Goal: Information Seeking & Learning: Learn about a topic

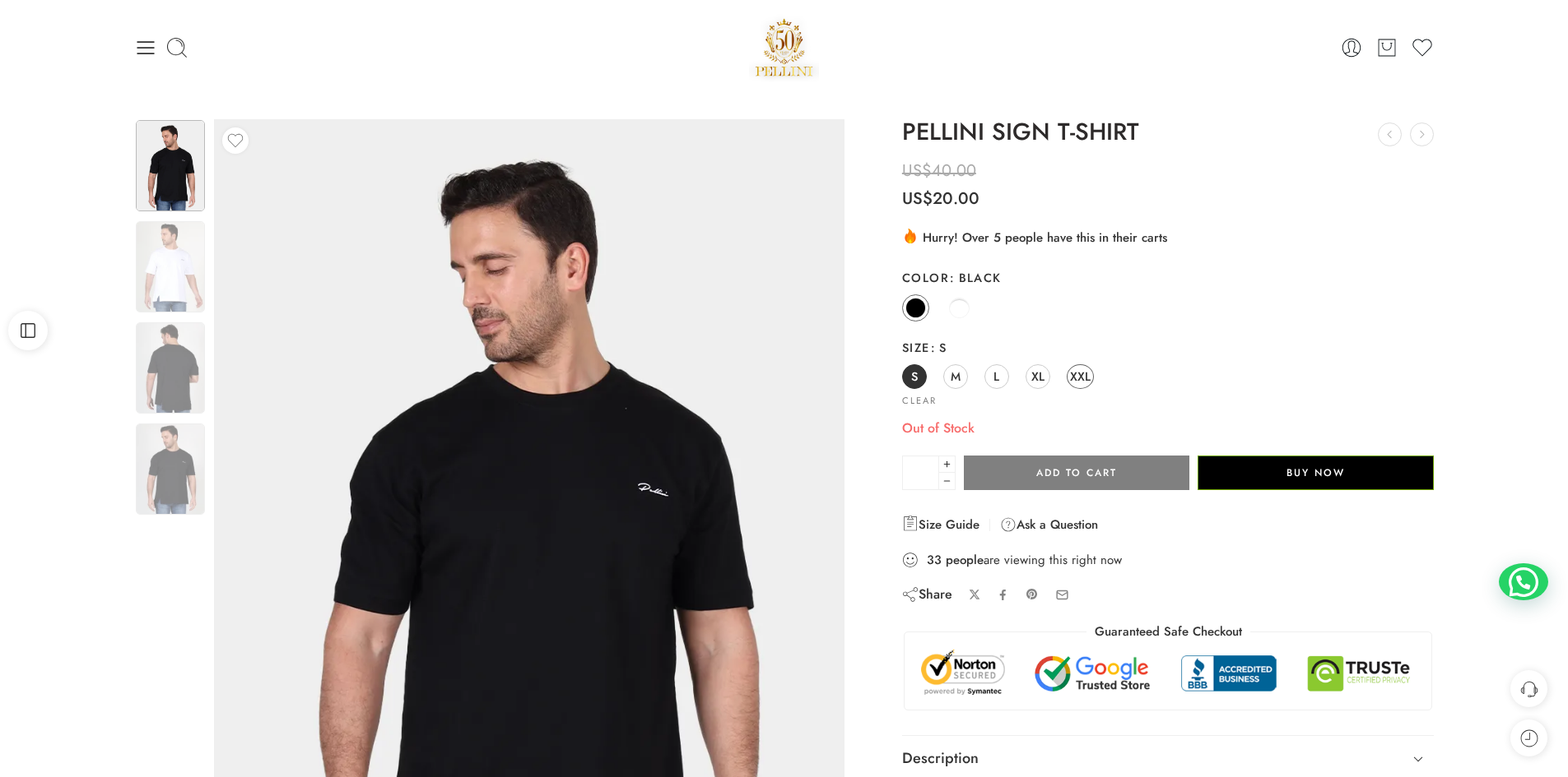
click at [1074, 371] on span "XXL" at bounding box center [1080, 376] width 21 height 22
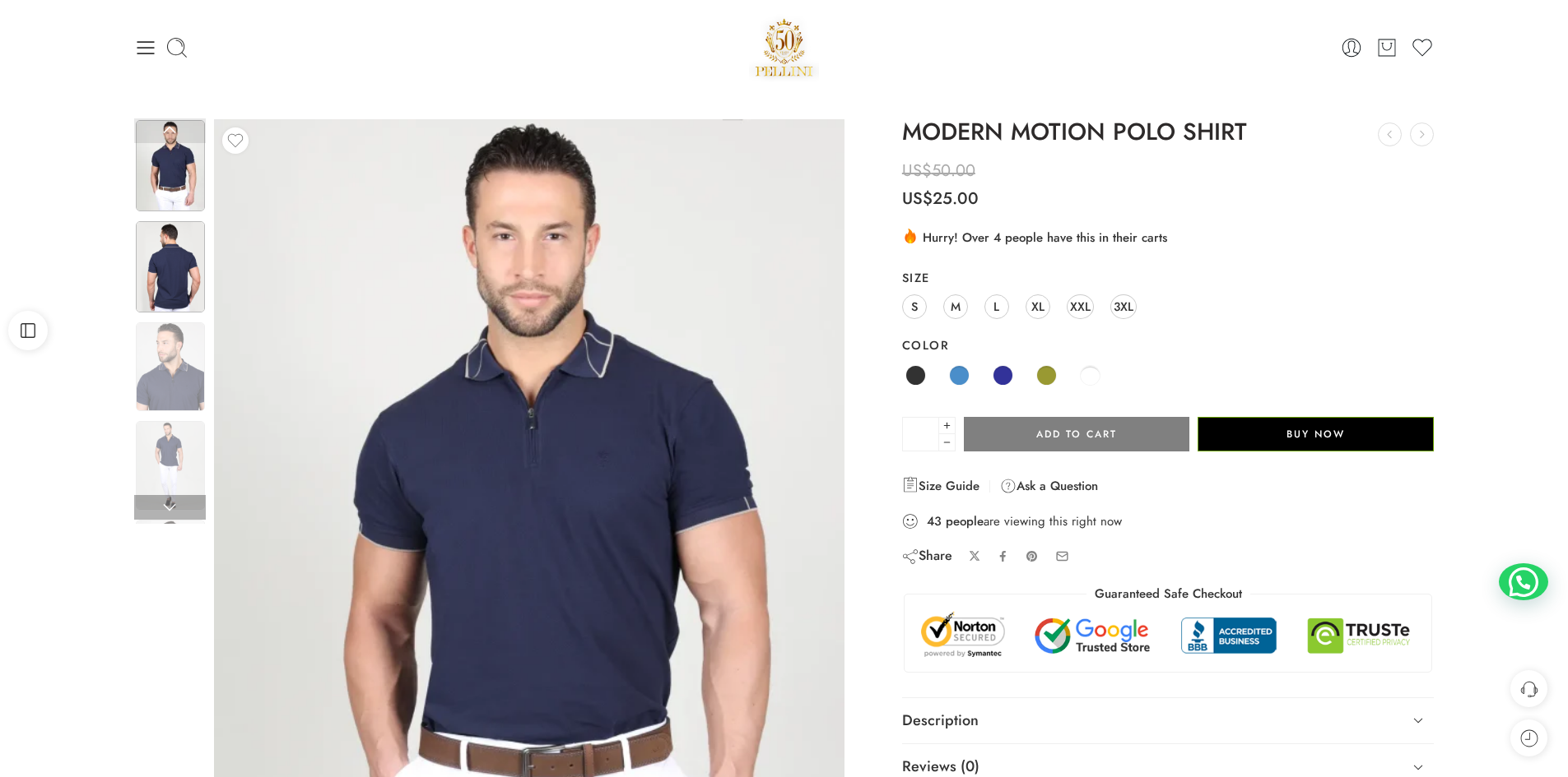
click at [155, 263] on img at bounding box center [170, 267] width 69 height 92
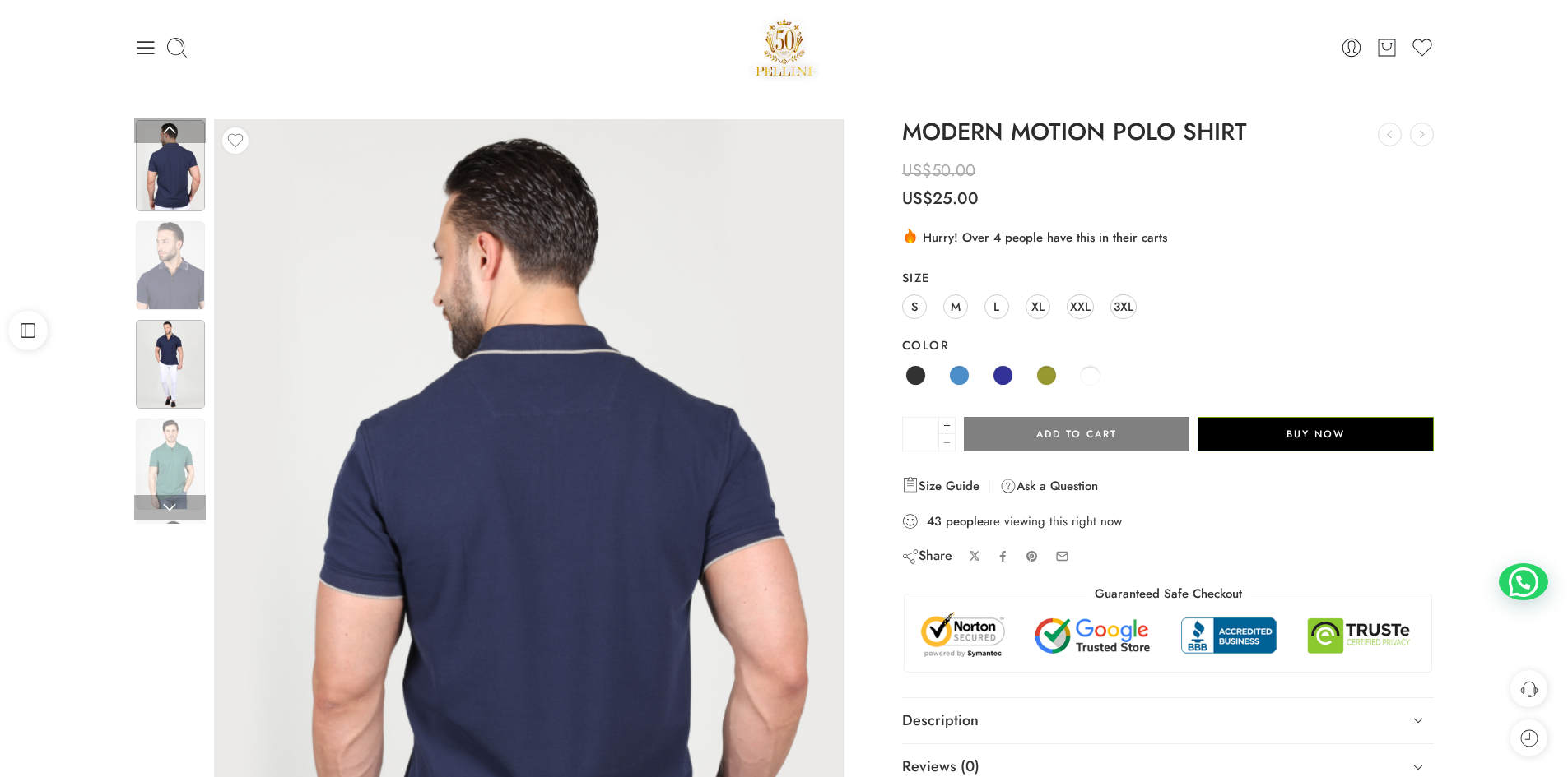
click at [155, 337] on img at bounding box center [170, 364] width 69 height 89
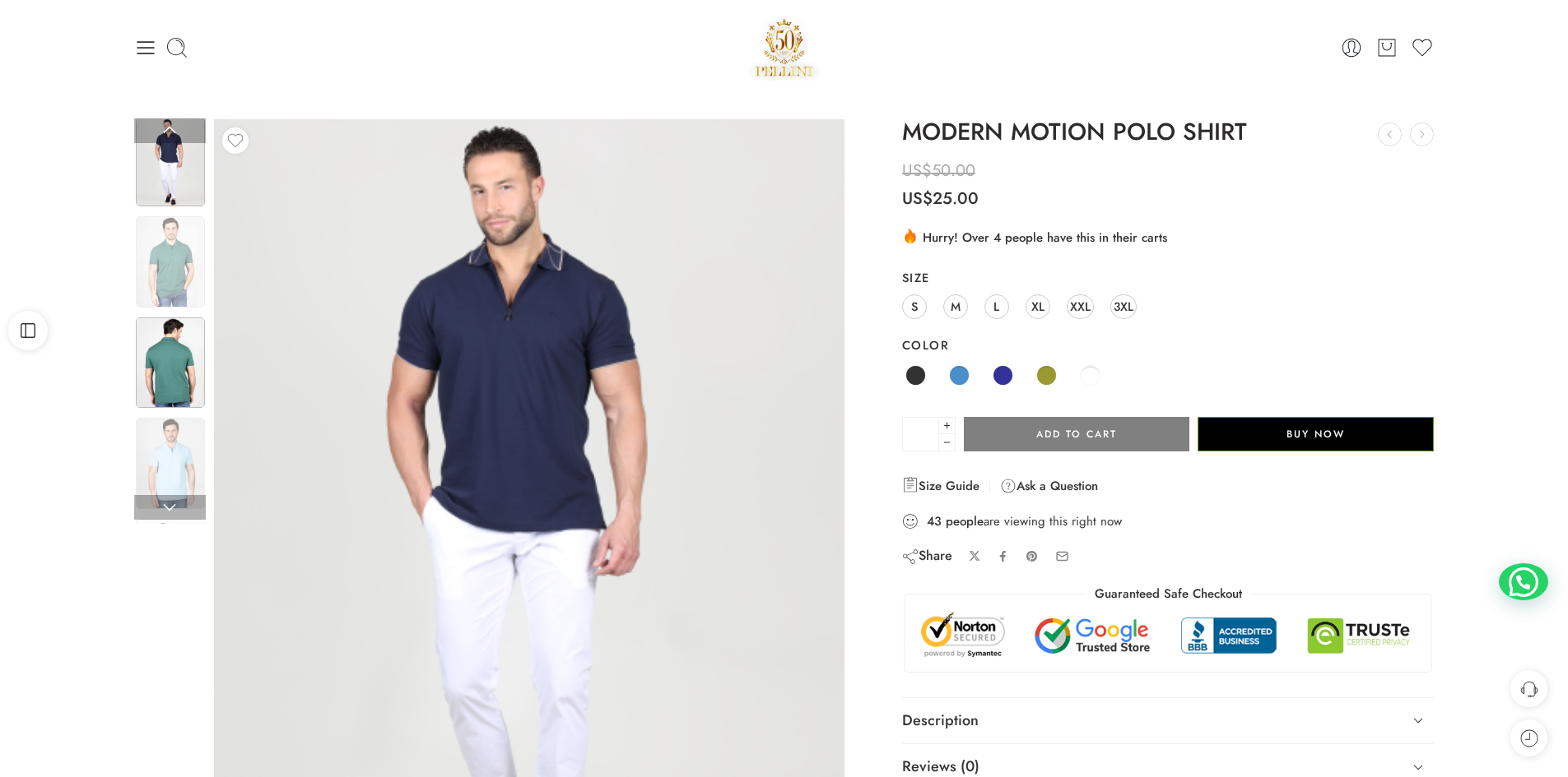
click at [153, 410] on div at bounding box center [170, 363] width 73 height 94
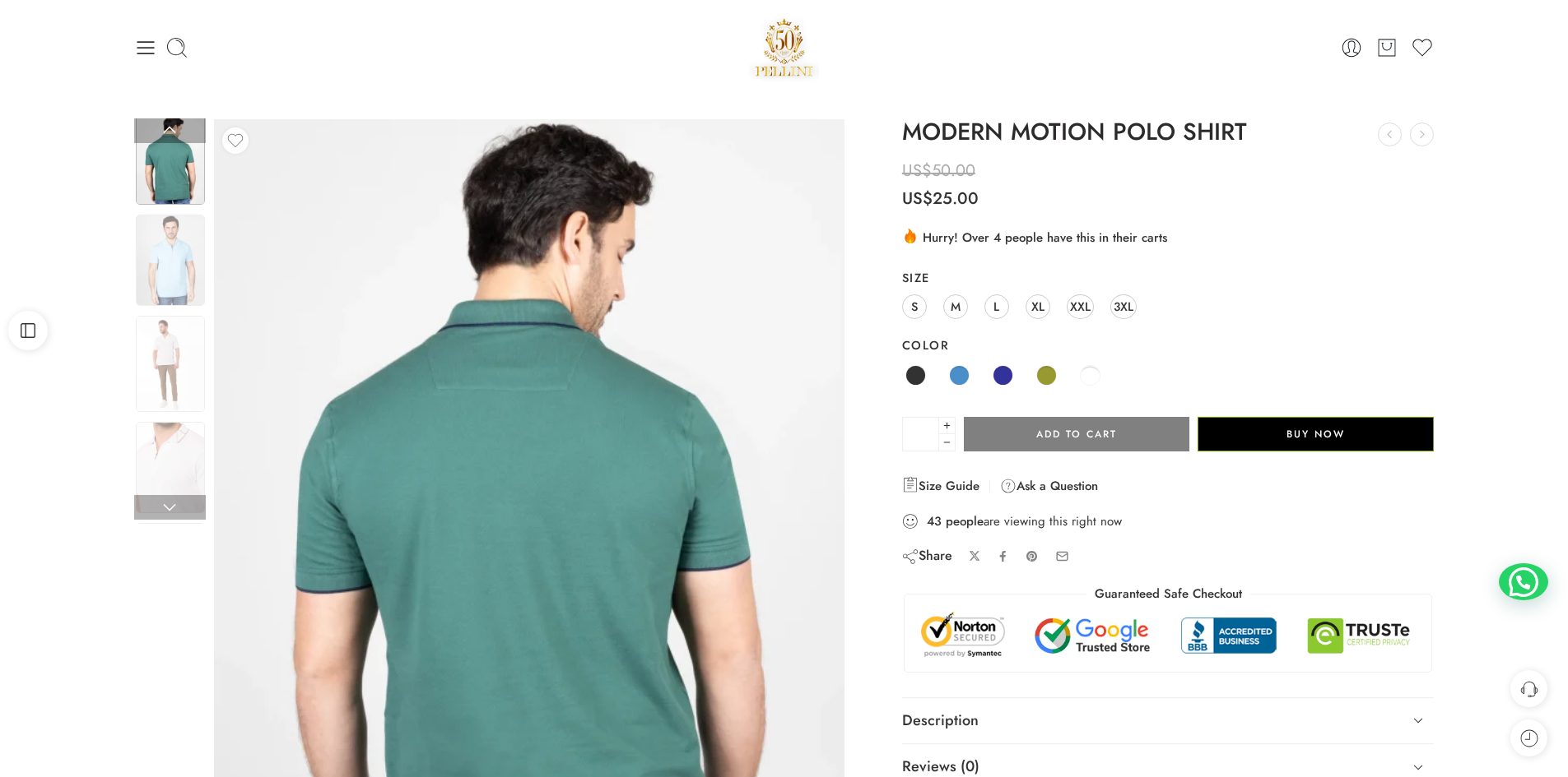
click at [167, 163] on img at bounding box center [170, 160] width 69 height 92
click at [170, 346] on img at bounding box center [170, 364] width 69 height 96
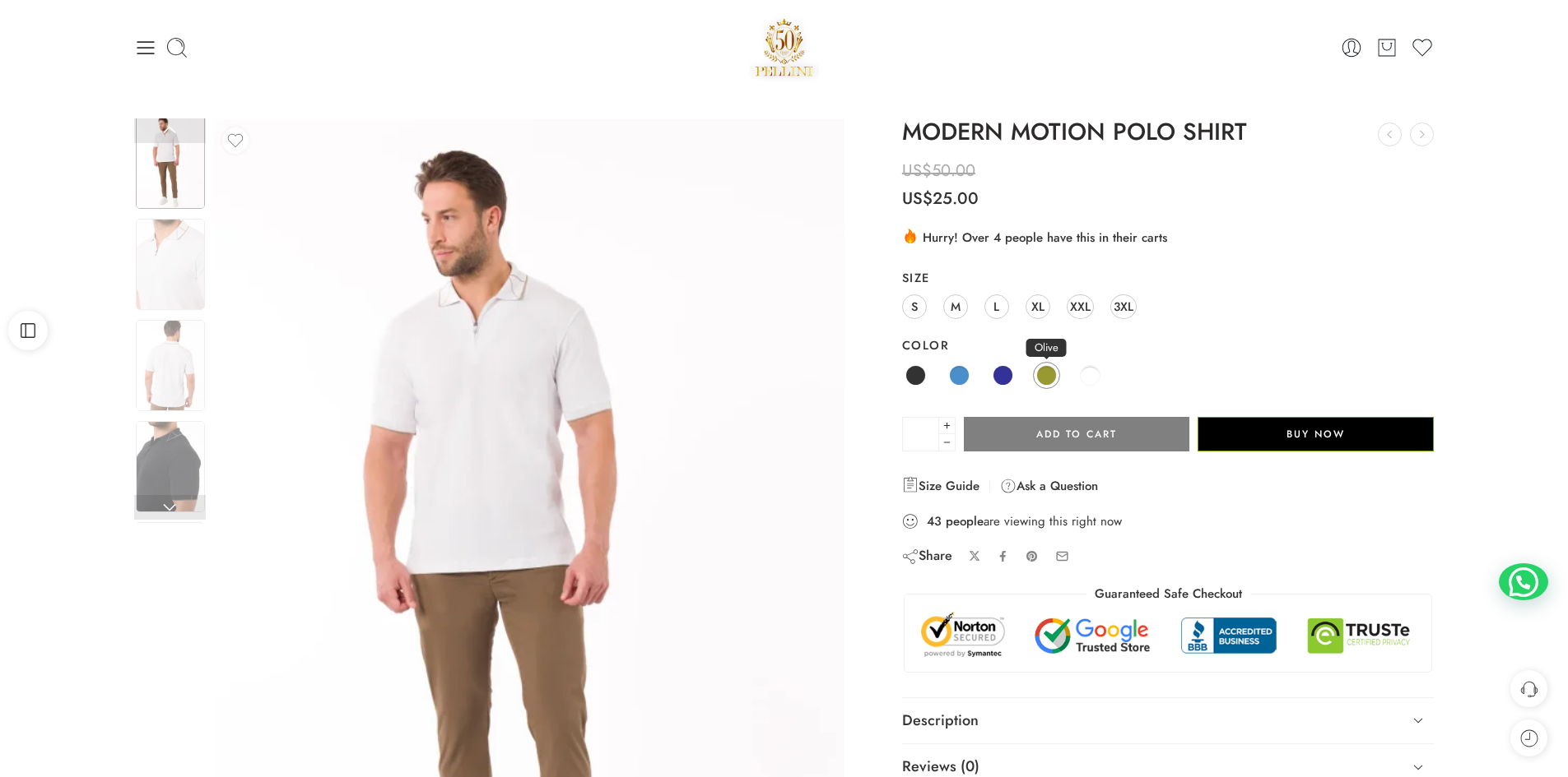
click at [1044, 375] on span at bounding box center [1046, 375] width 21 height 21
click at [916, 375] on span at bounding box center [915, 375] width 21 height 21
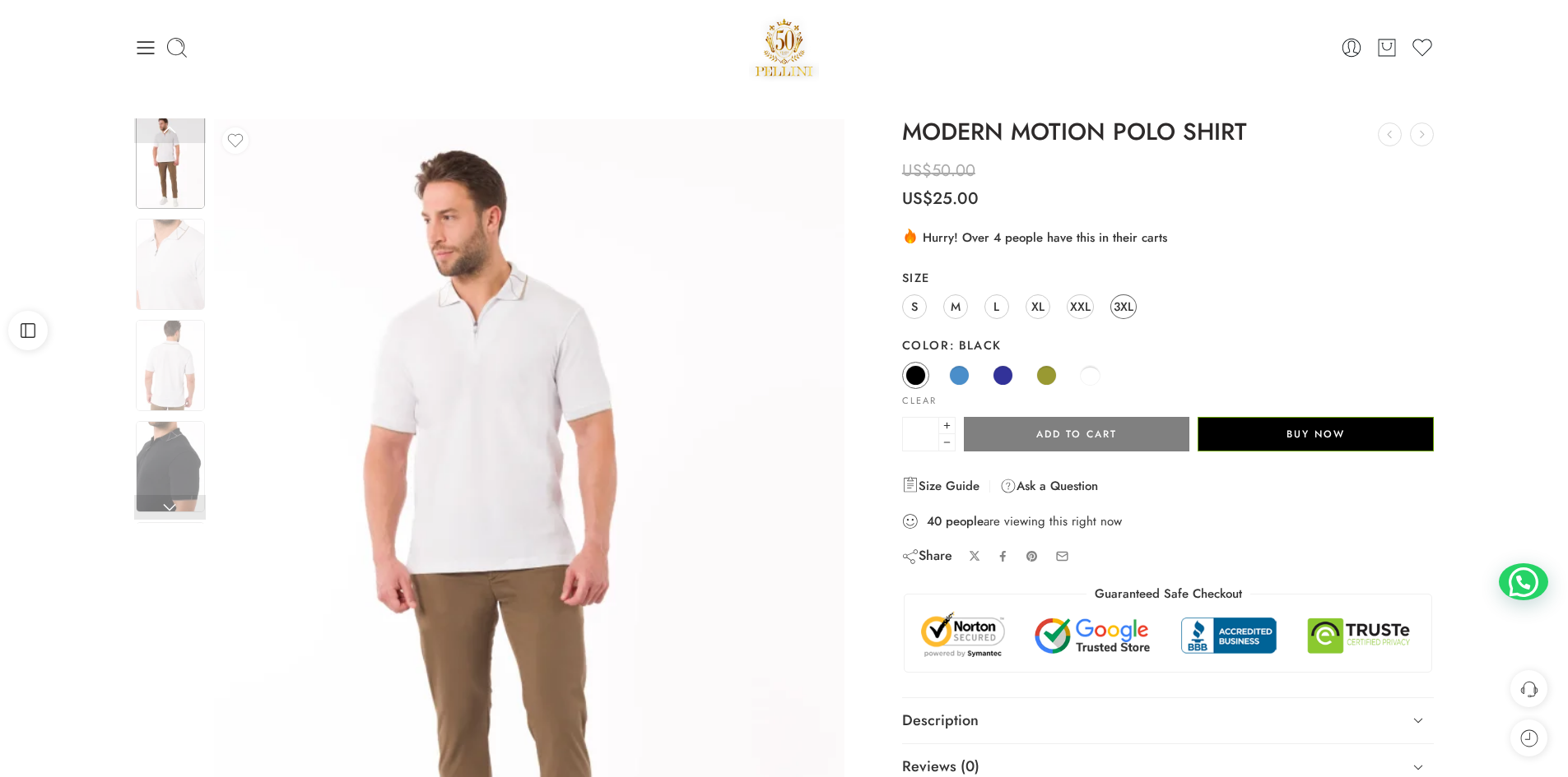
click at [1119, 308] on span "3XL" at bounding box center [1123, 306] width 20 height 22
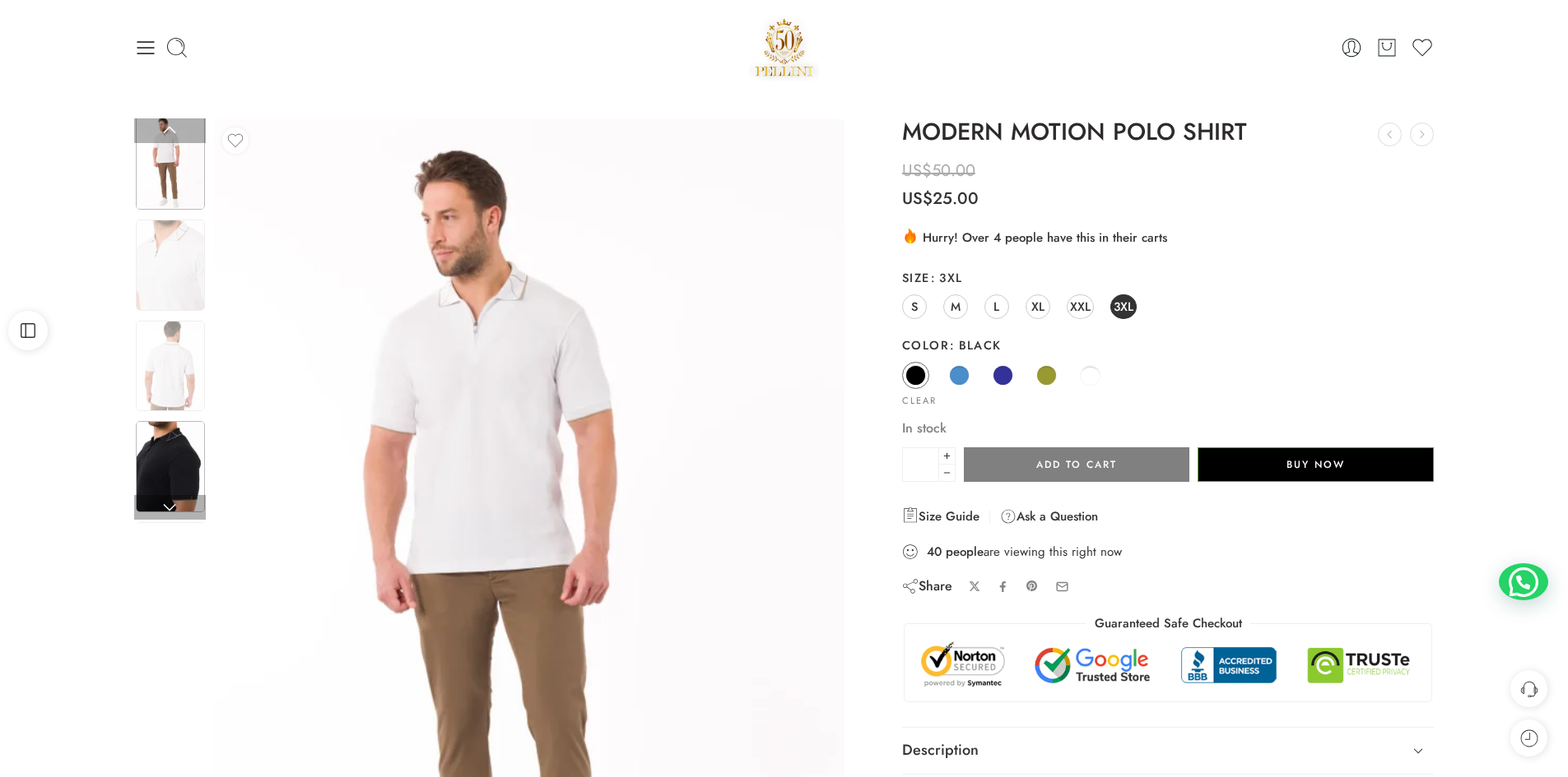
click at [181, 464] on img at bounding box center [170, 467] width 69 height 92
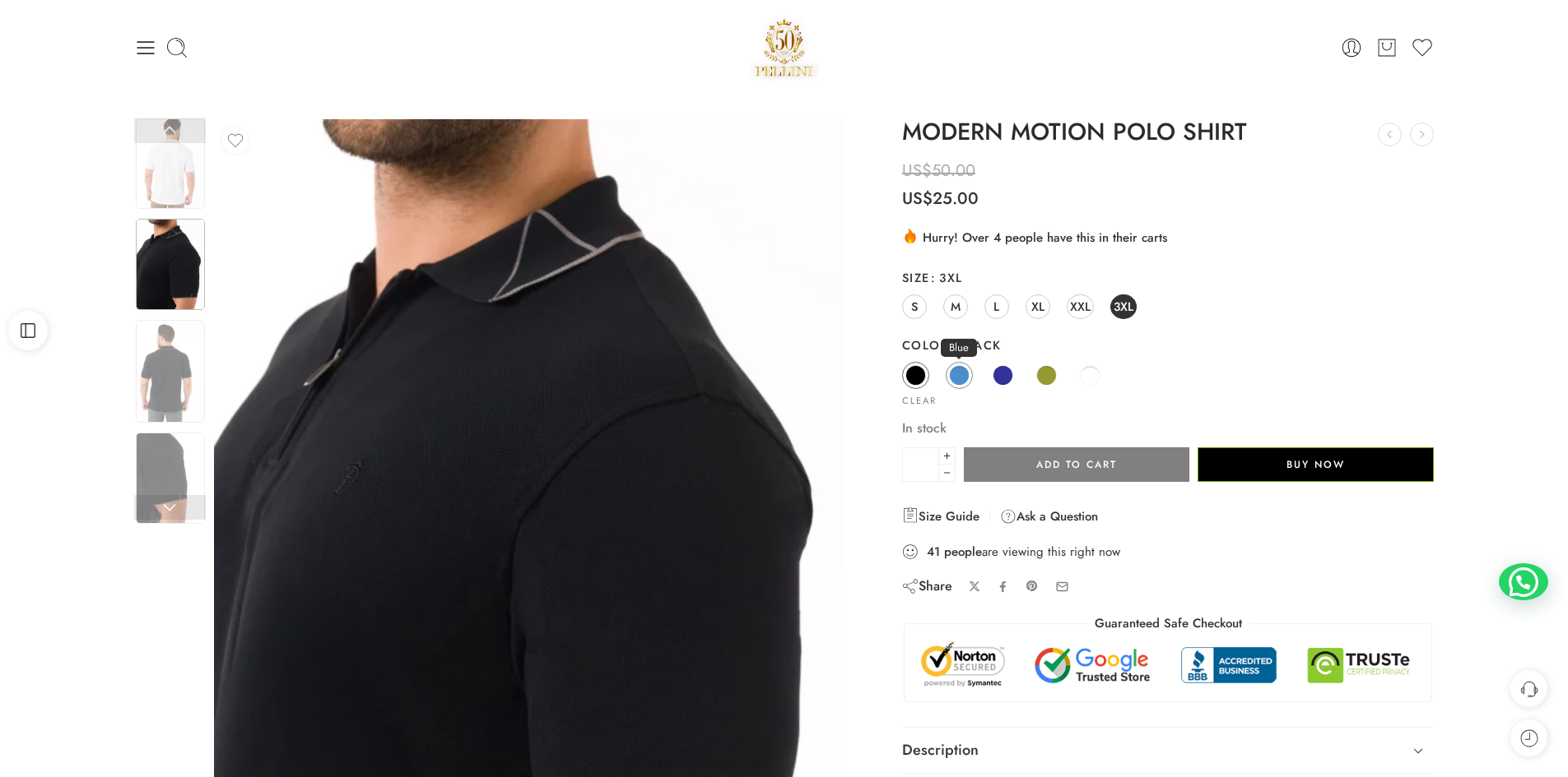
click at [953, 375] on span at bounding box center [959, 375] width 21 height 21
click at [171, 128] on link at bounding box center [170, 130] width 72 height 24
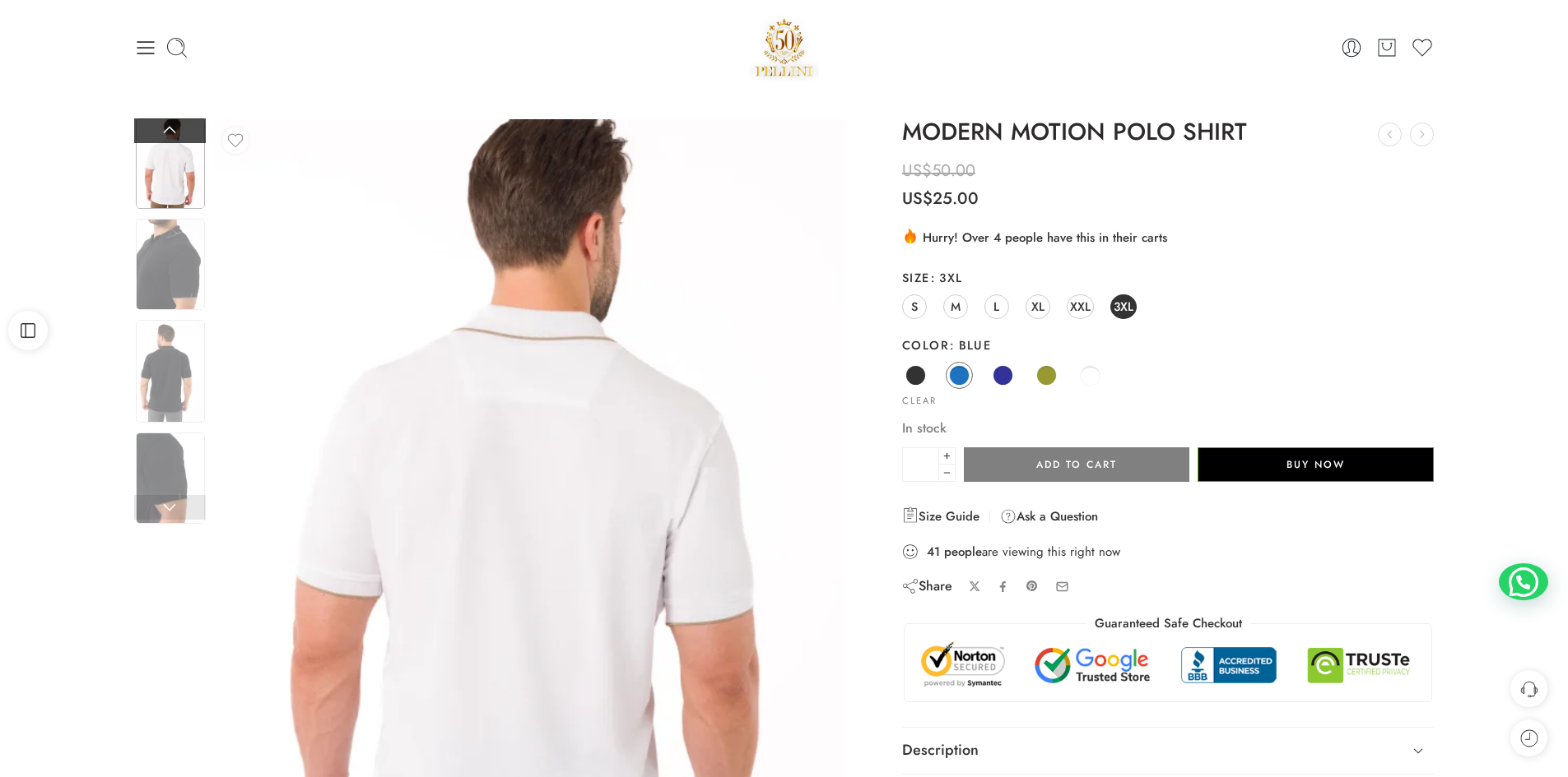
click at [171, 128] on link at bounding box center [170, 130] width 72 height 24
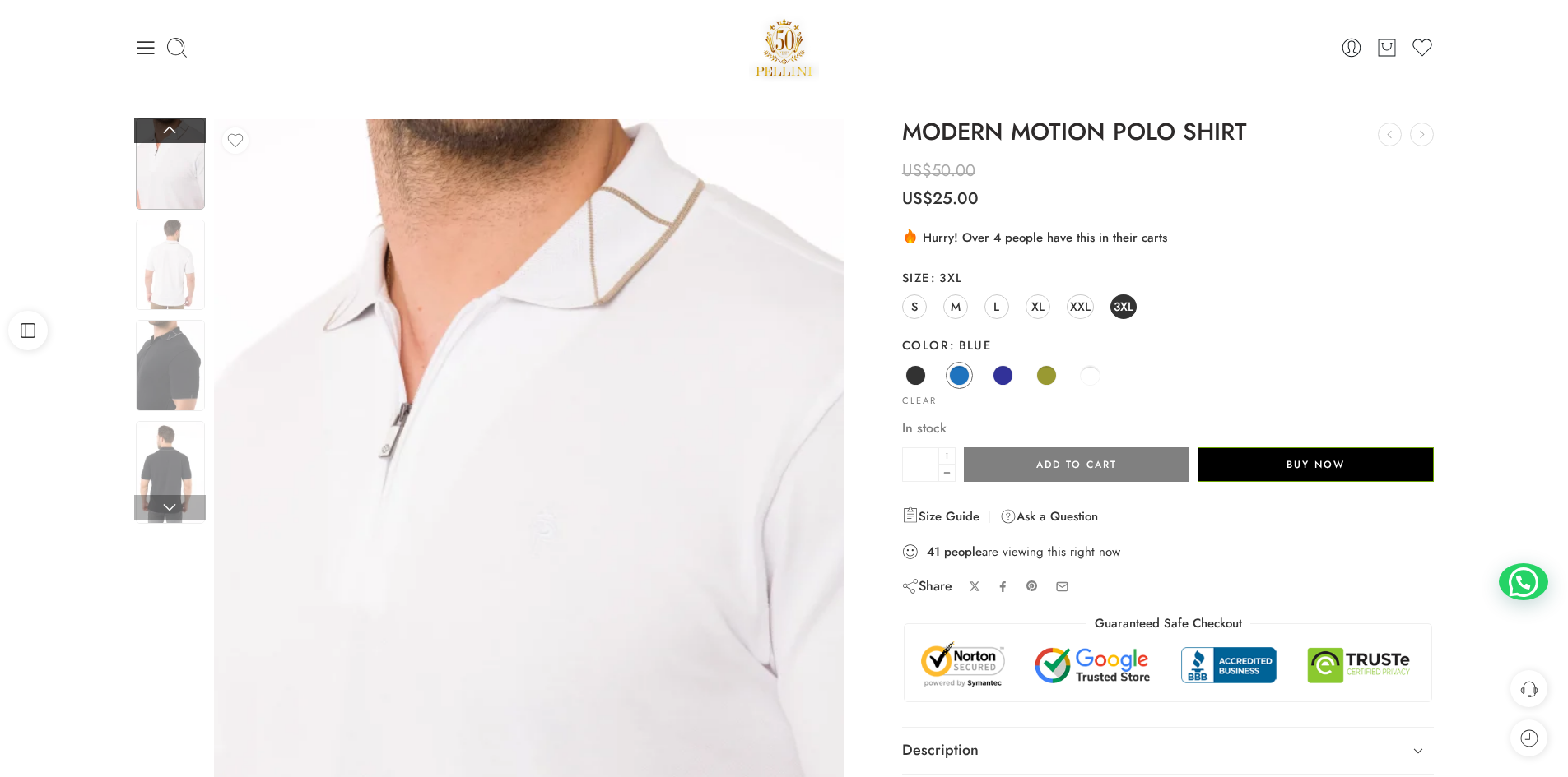
click at [171, 128] on link at bounding box center [170, 130] width 72 height 24
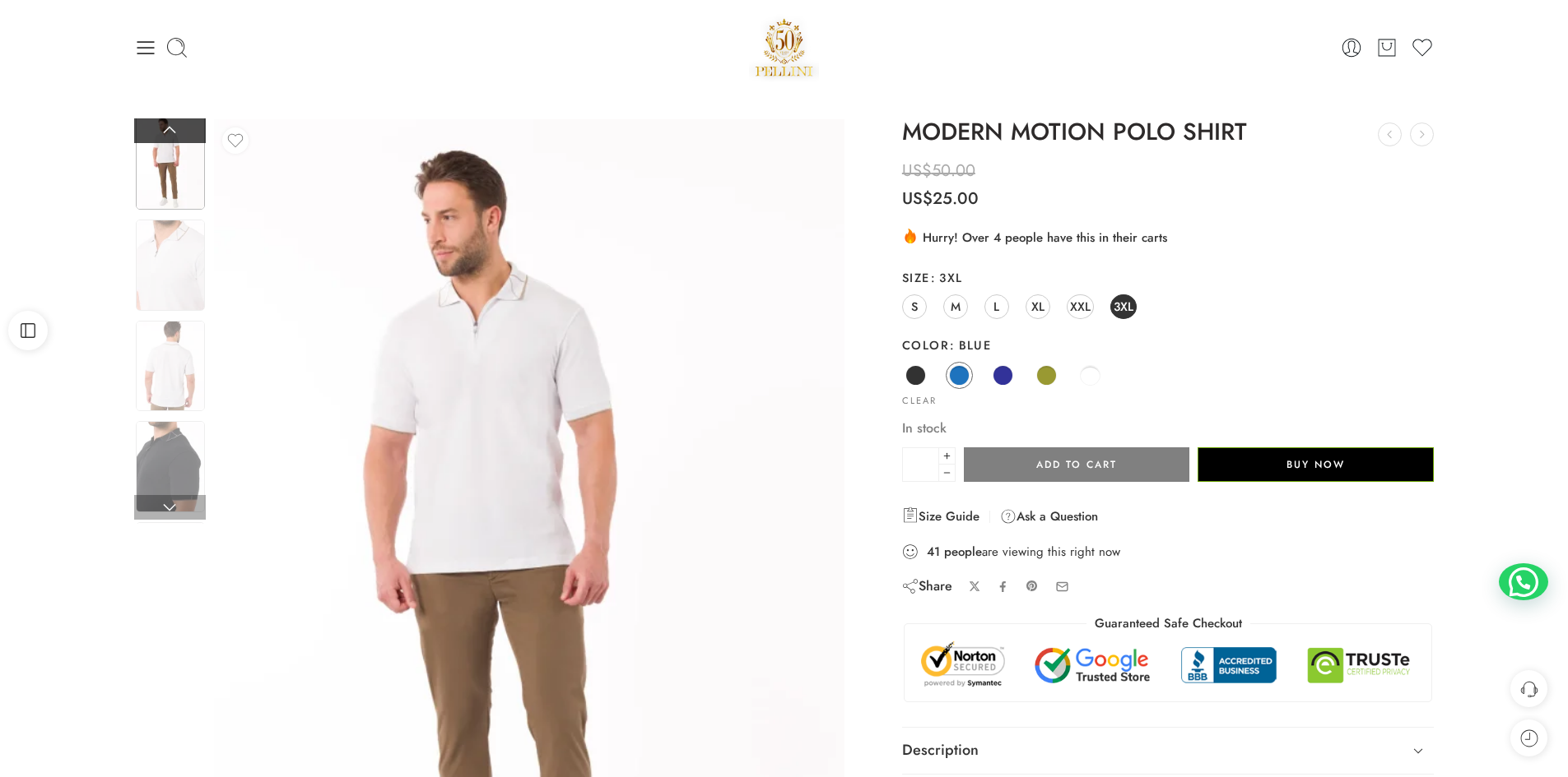
click at [171, 128] on link at bounding box center [170, 130] width 72 height 24
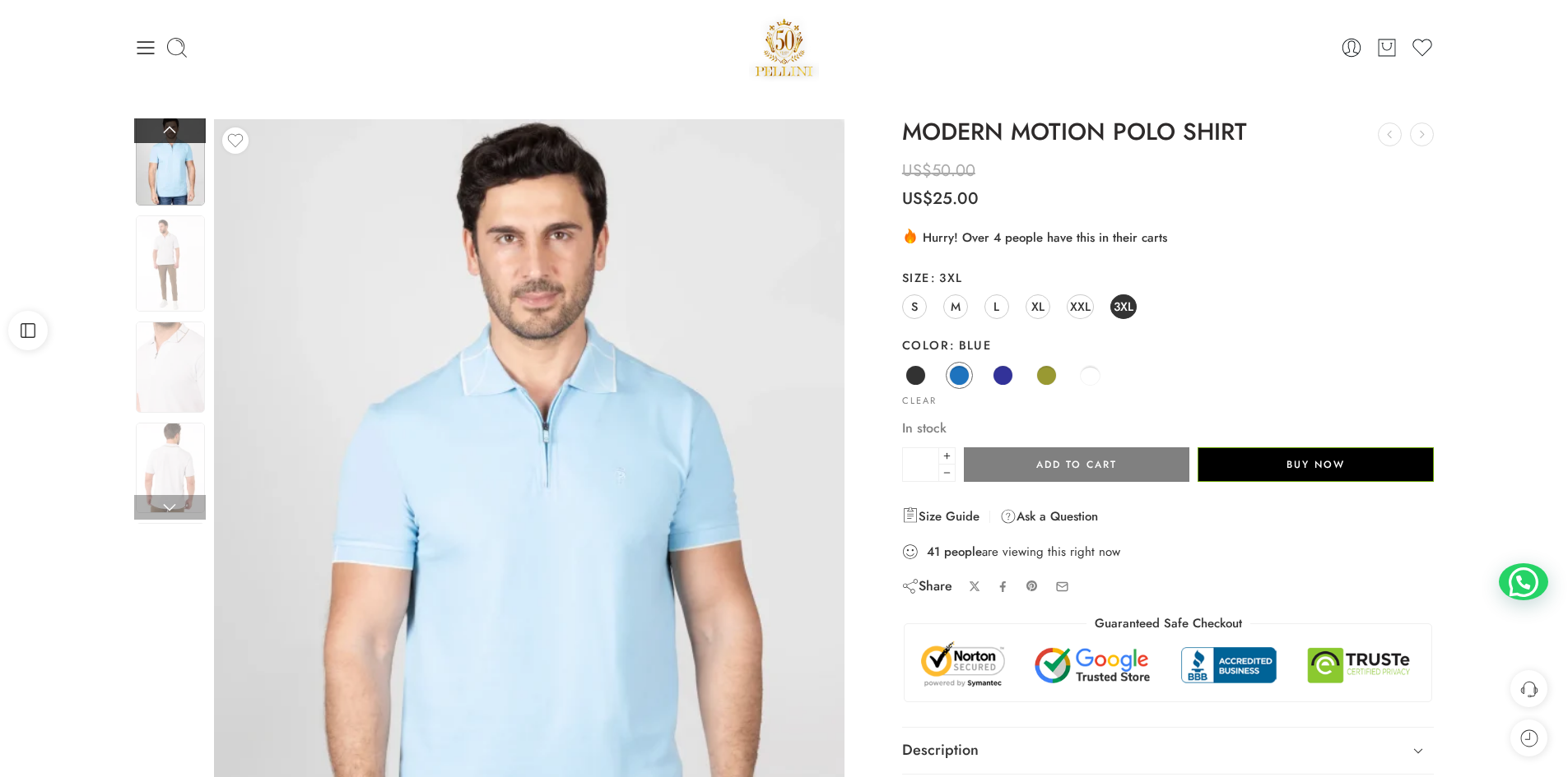
click at [171, 128] on link at bounding box center [170, 130] width 72 height 24
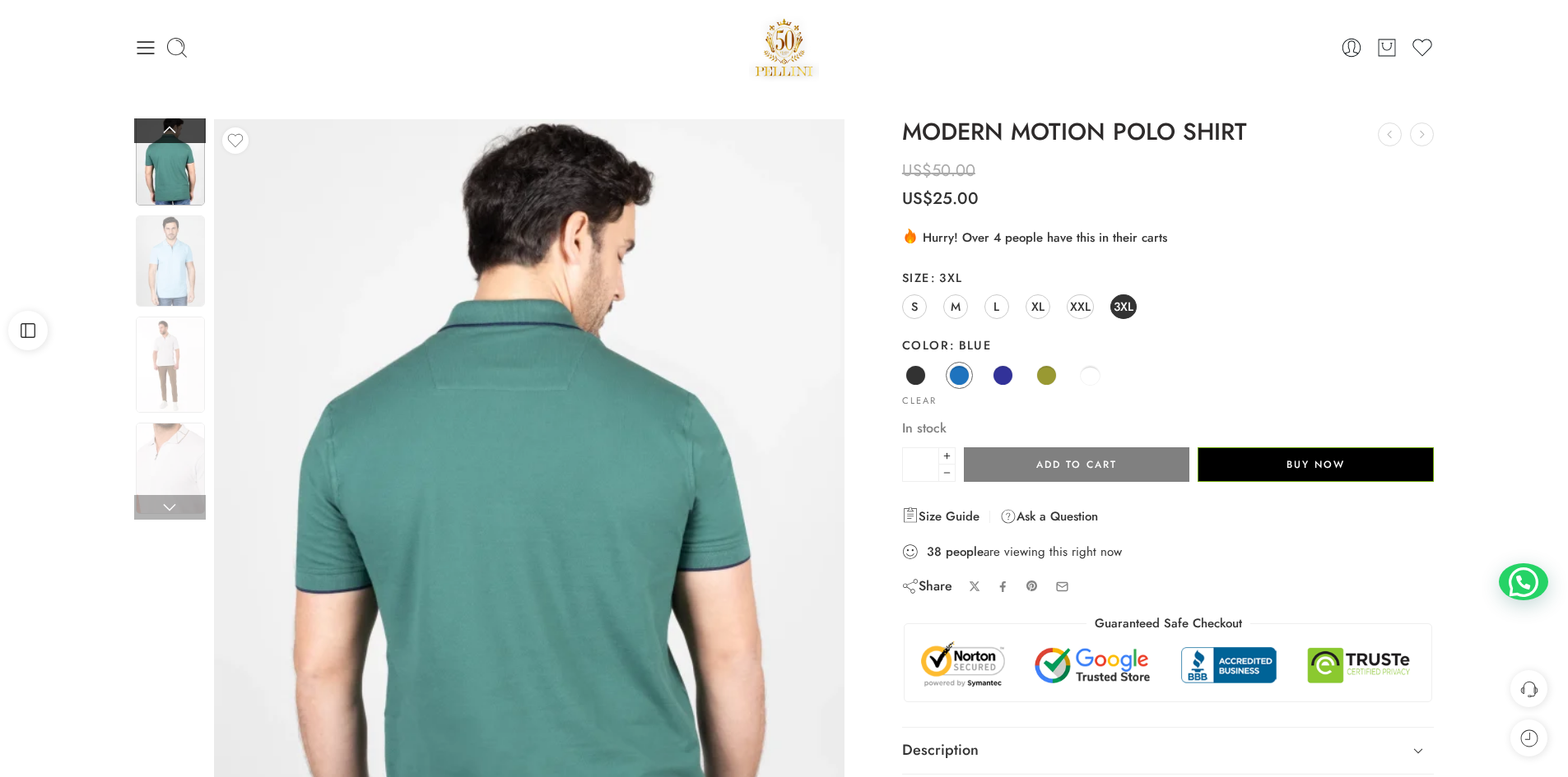
click at [171, 128] on link at bounding box center [170, 130] width 72 height 24
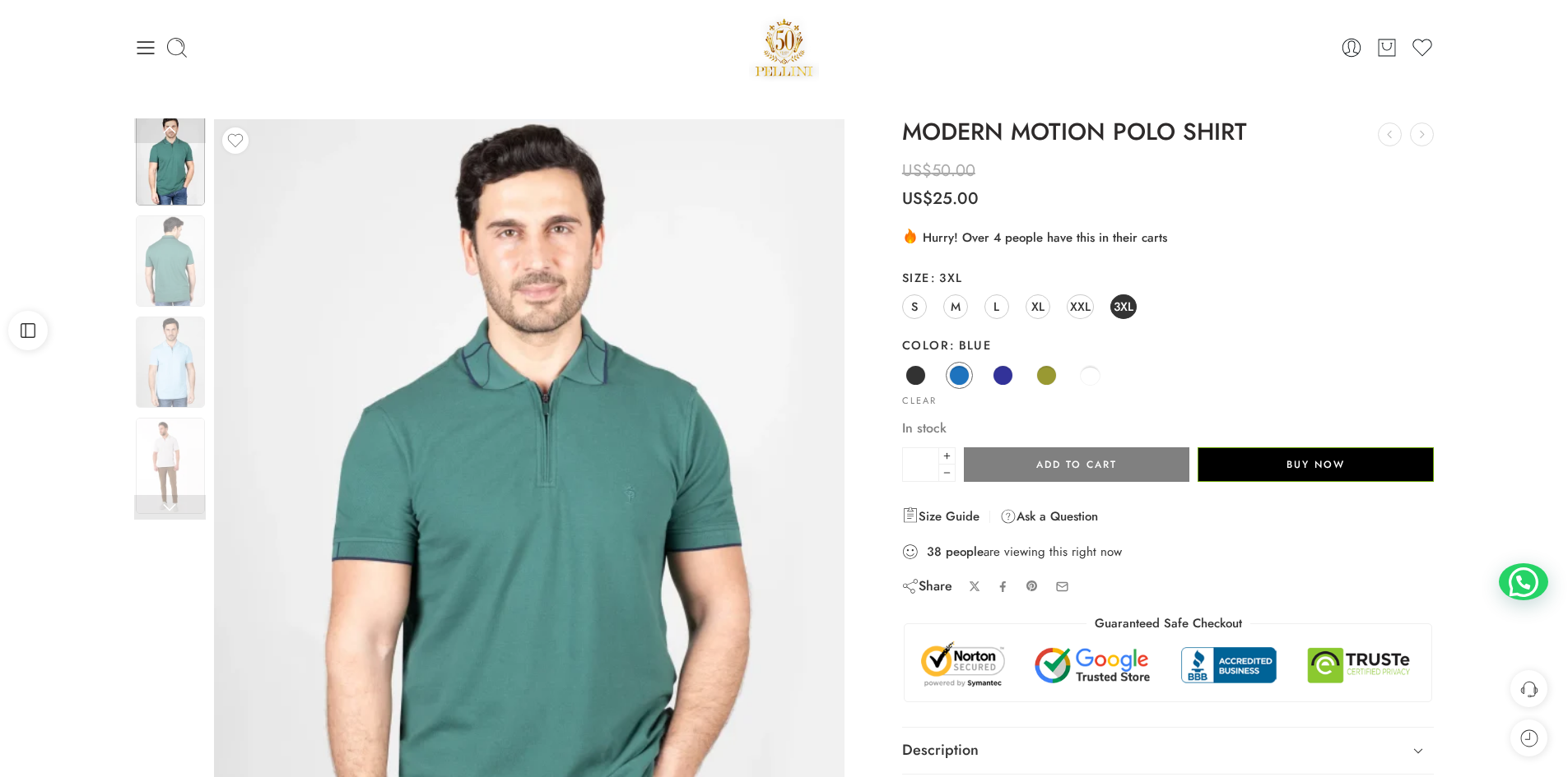
click at [527, 435] on img at bounding box center [528, 539] width 630 height 840
click at [161, 123] on link at bounding box center [170, 130] width 72 height 24
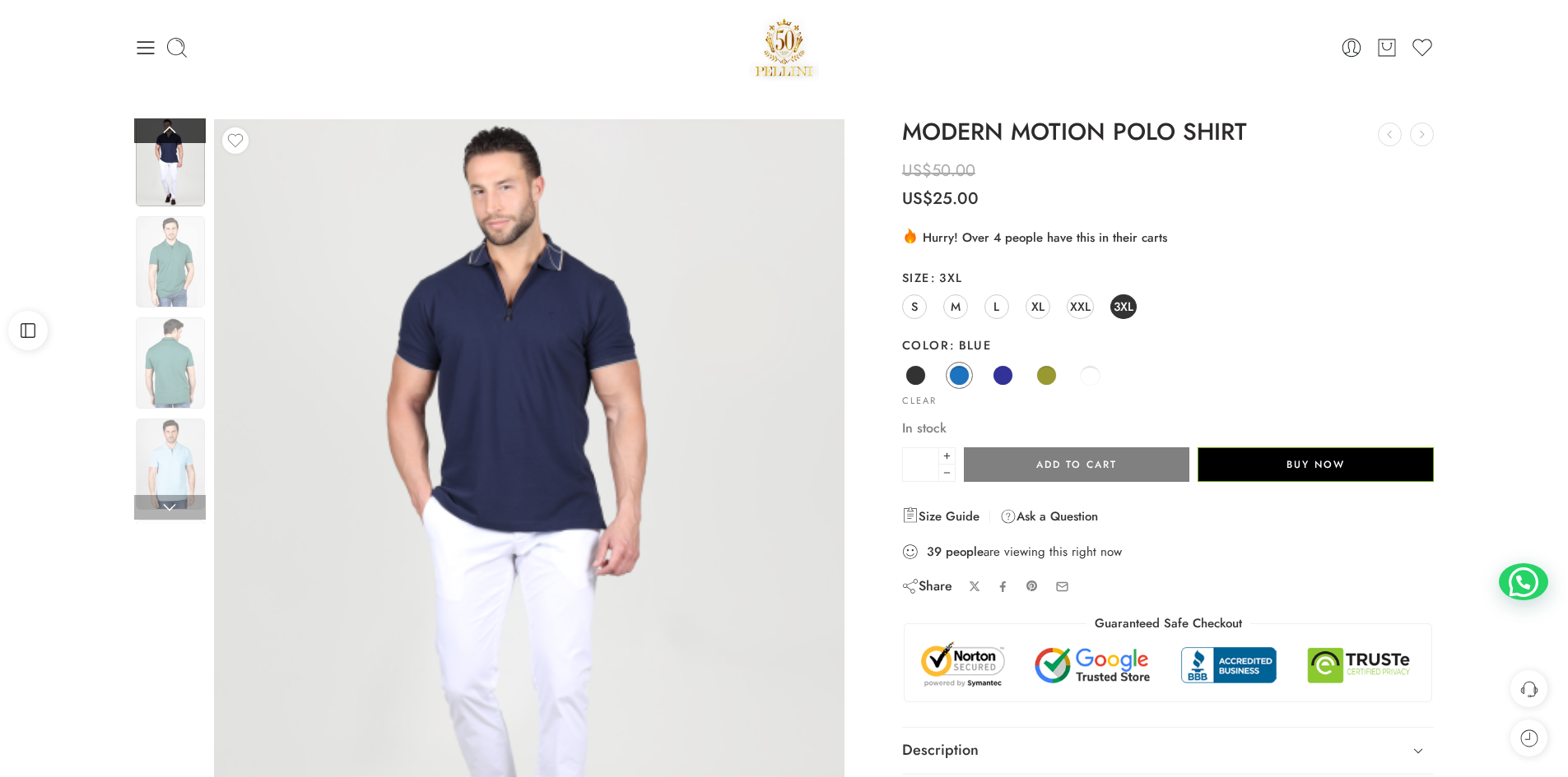
click at [173, 136] on link at bounding box center [170, 130] width 72 height 24
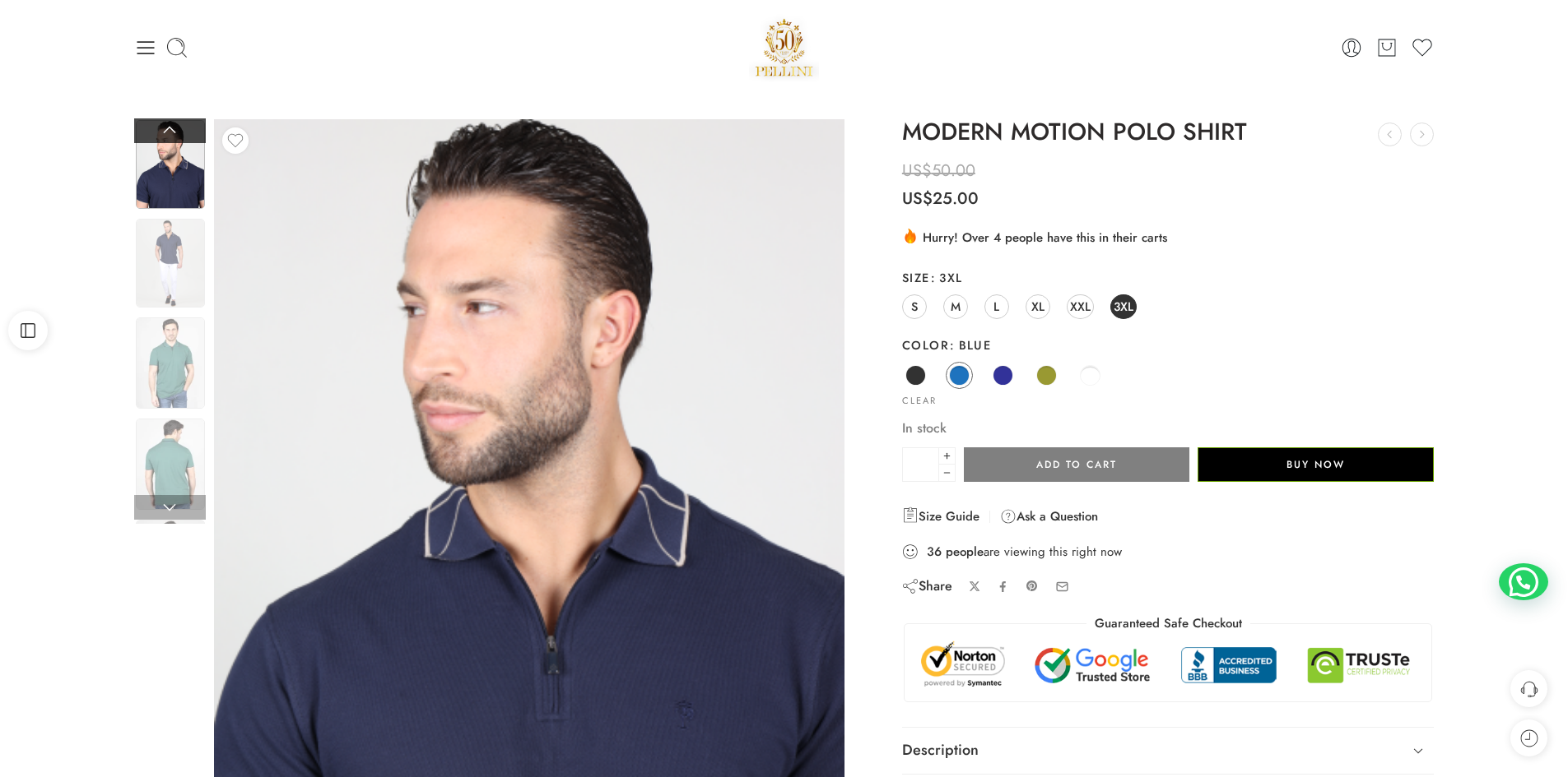
click at [173, 136] on link at bounding box center [170, 130] width 72 height 24
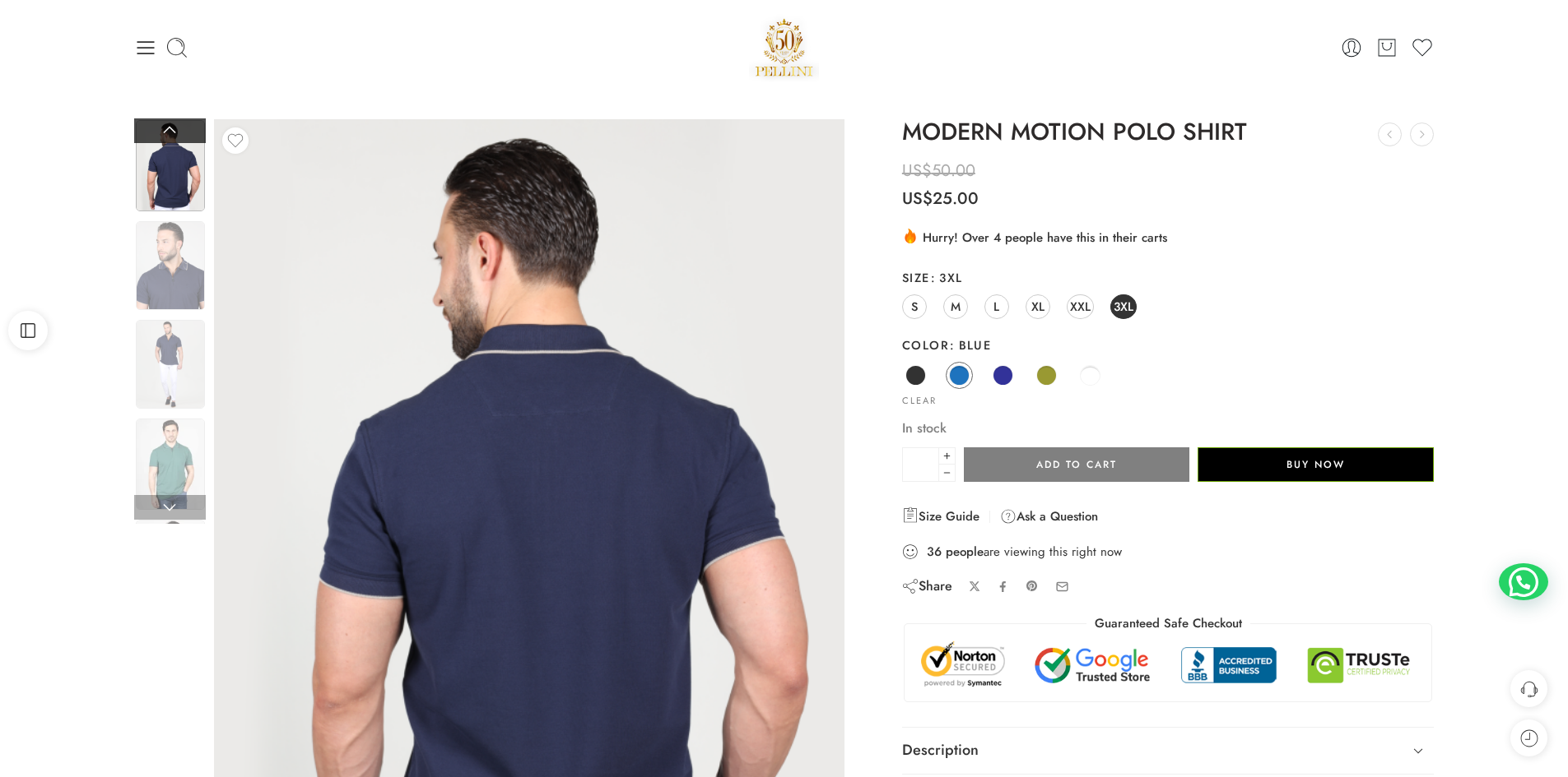
click at [173, 136] on link at bounding box center [170, 130] width 72 height 24
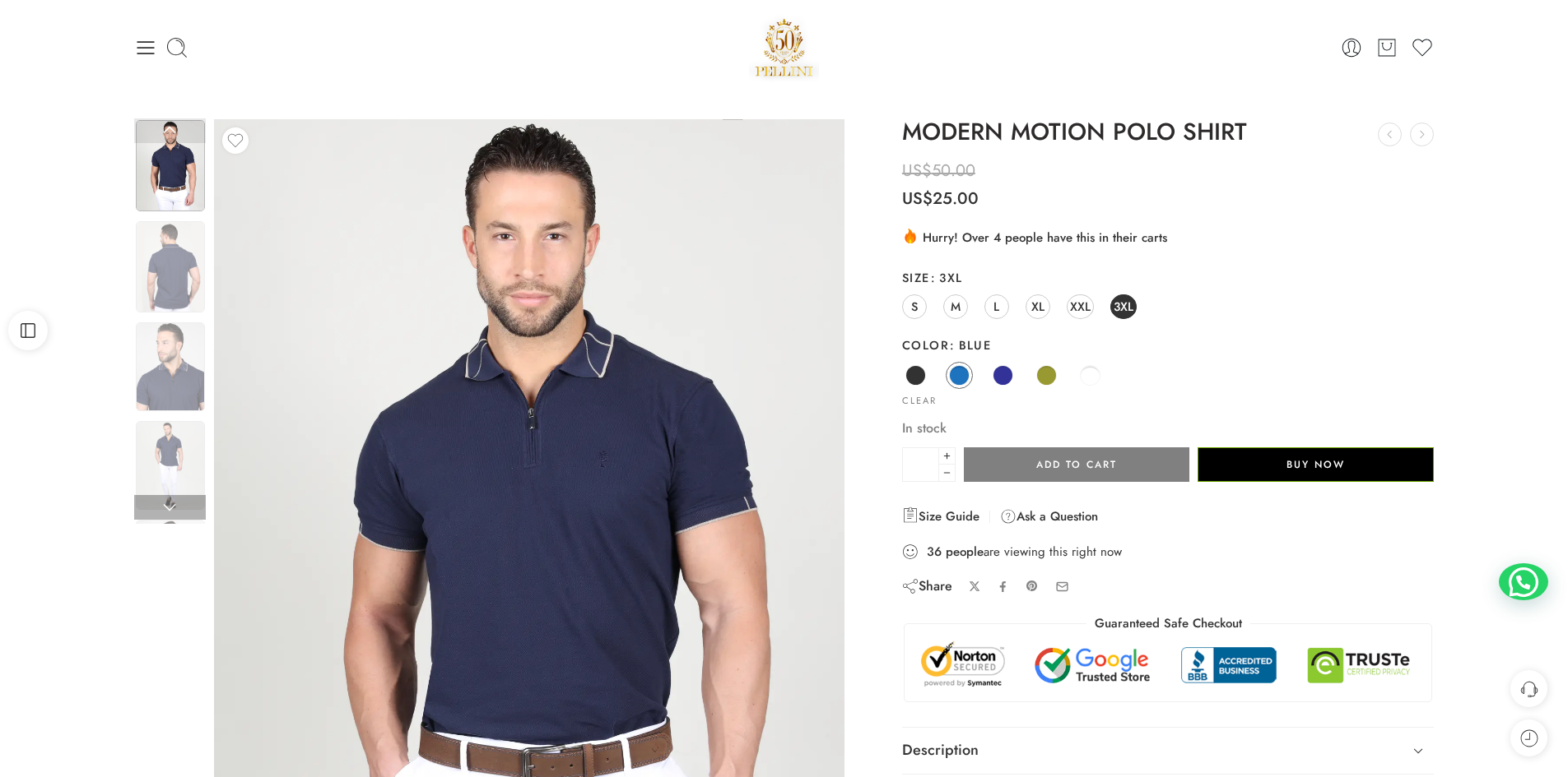
click at [173, 136] on link at bounding box center [170, 130] width 72 height 24
click at [166, 524] on img at bounding box center [170, 566] width 69 height 92
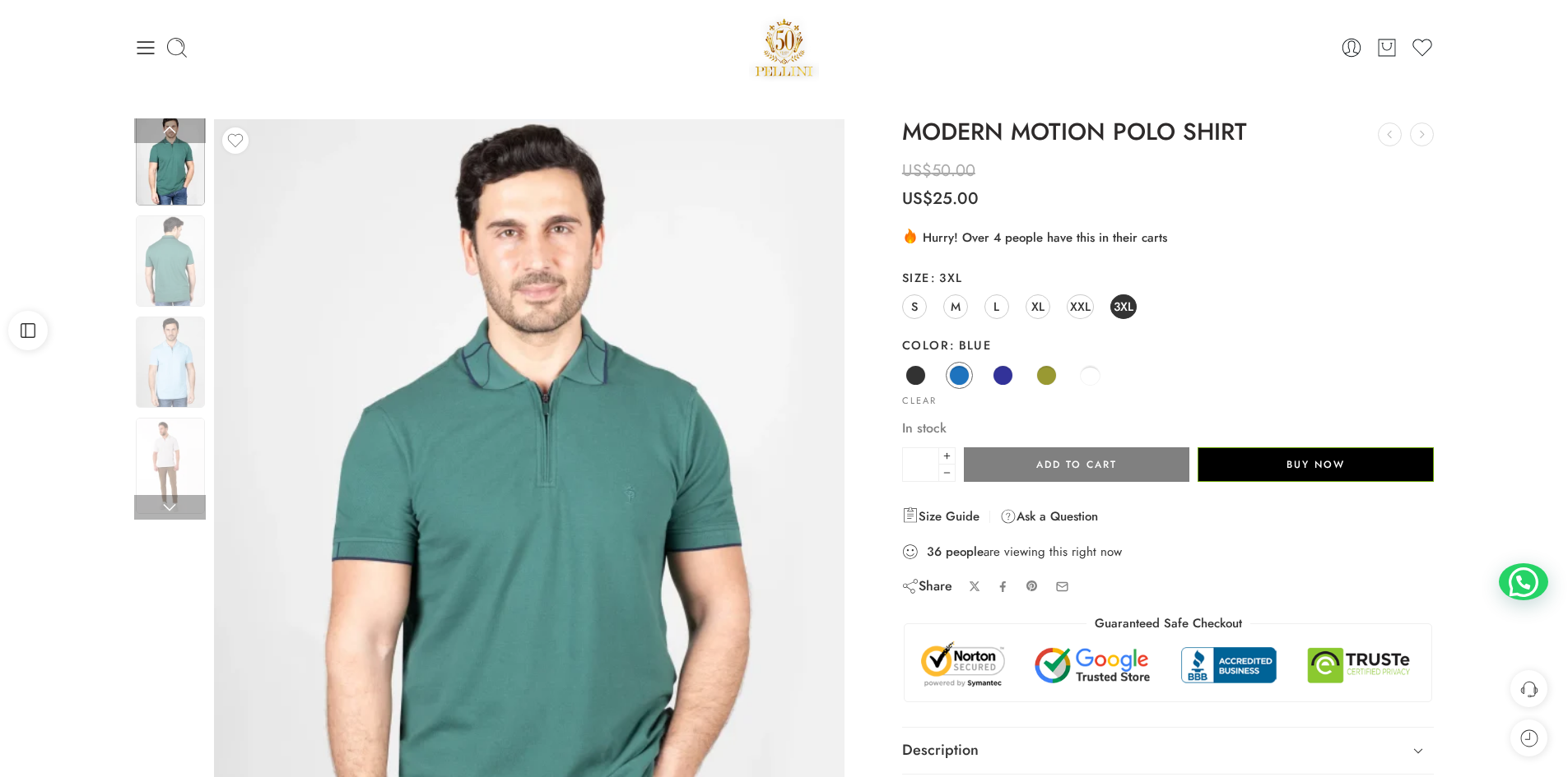
click at [166, 524] on div at bounding box center [170, 372] width 72 height 1320
click at [166, 524] on img at bounding box center [170, 570] width 69 height 92
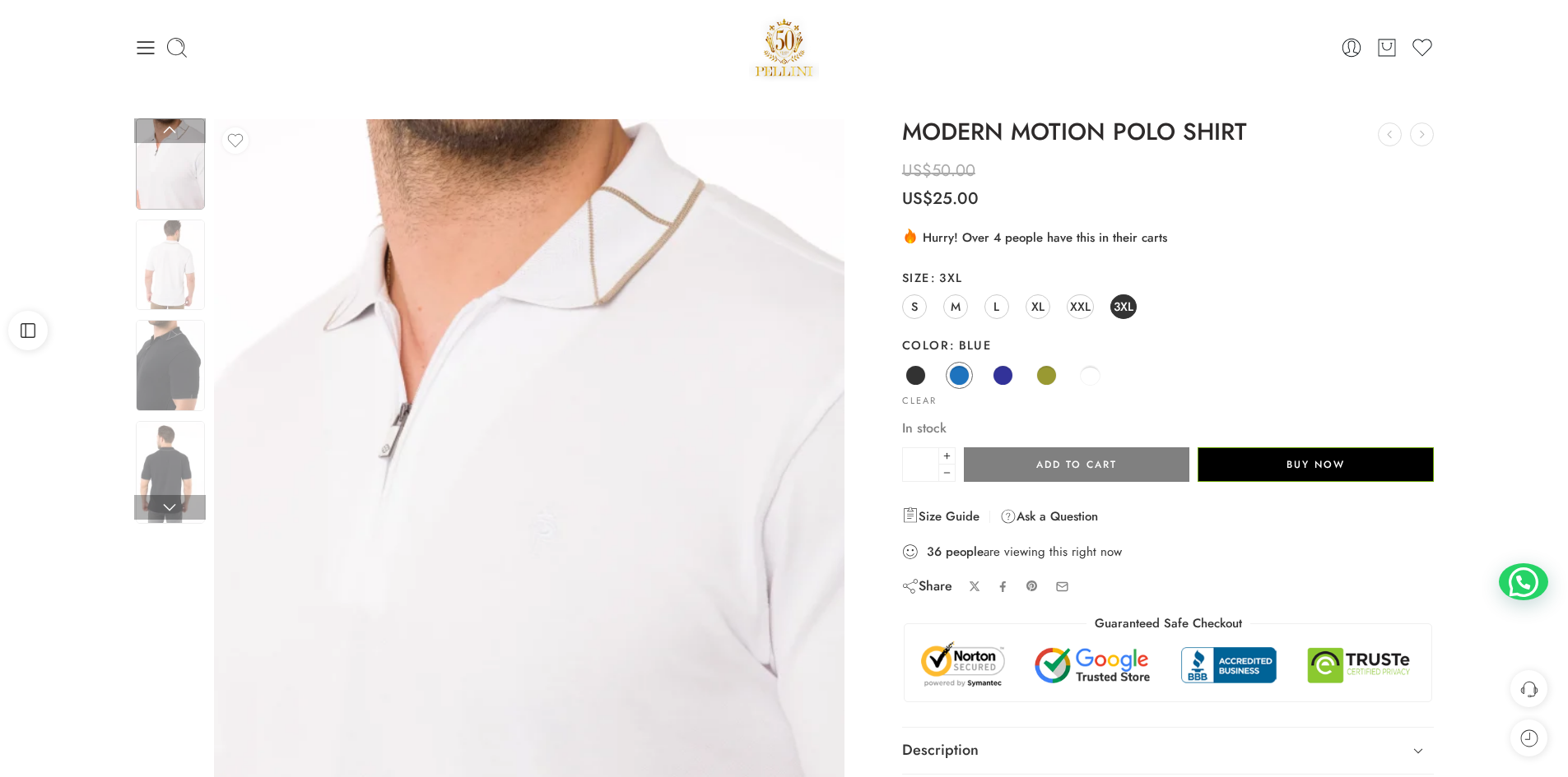
click at [166, 524] on div at bounding box center [170, 321] width 72 height 405
click at [166, 524] on img at bounding box center [170, 472] width 69 height 102
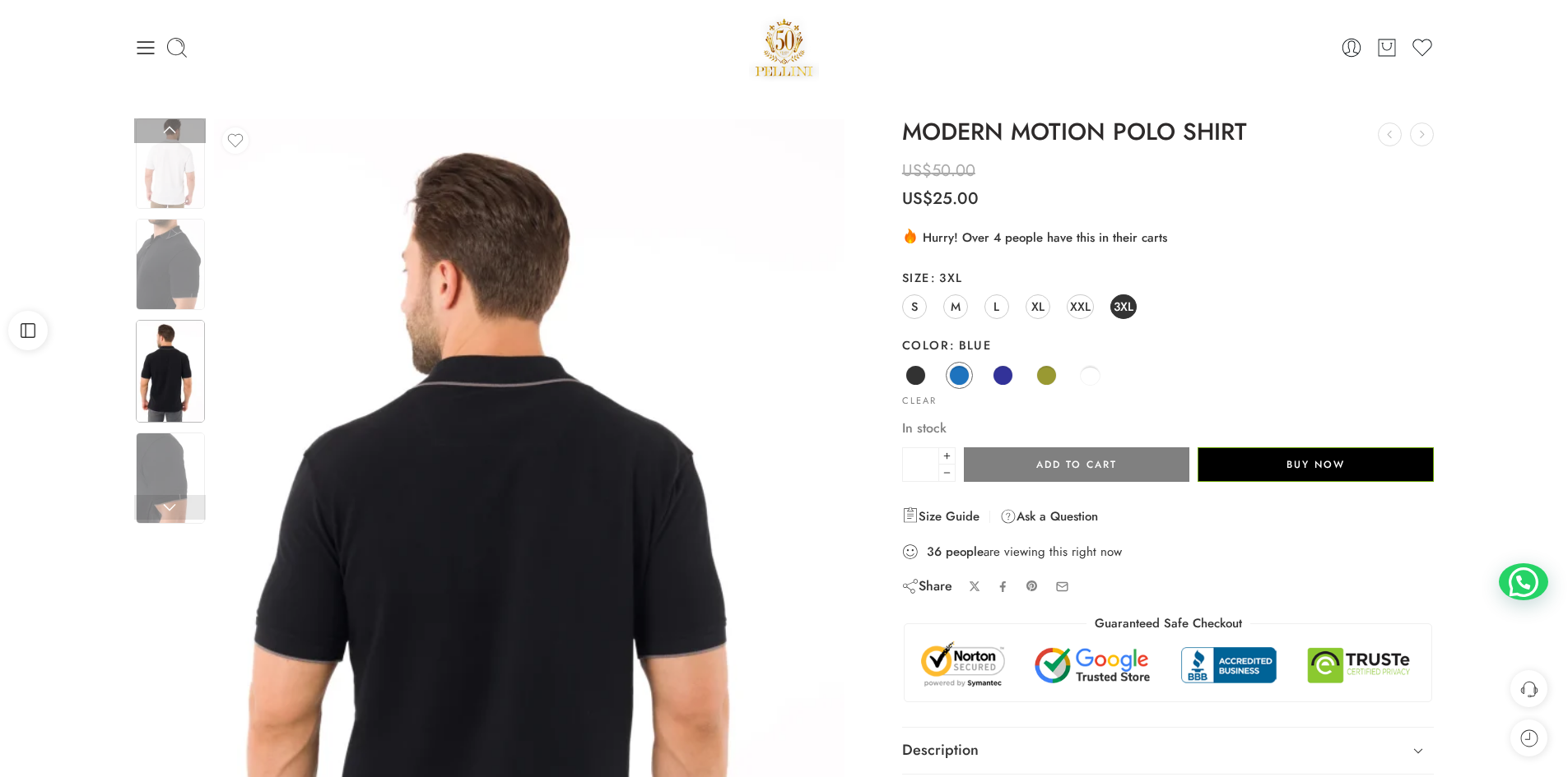
click at [181, 377] on img at bounding box center [170, 371] width 69 height 102
click at [164, 258] on img at bounding box center [170, 265] width 69 height 92
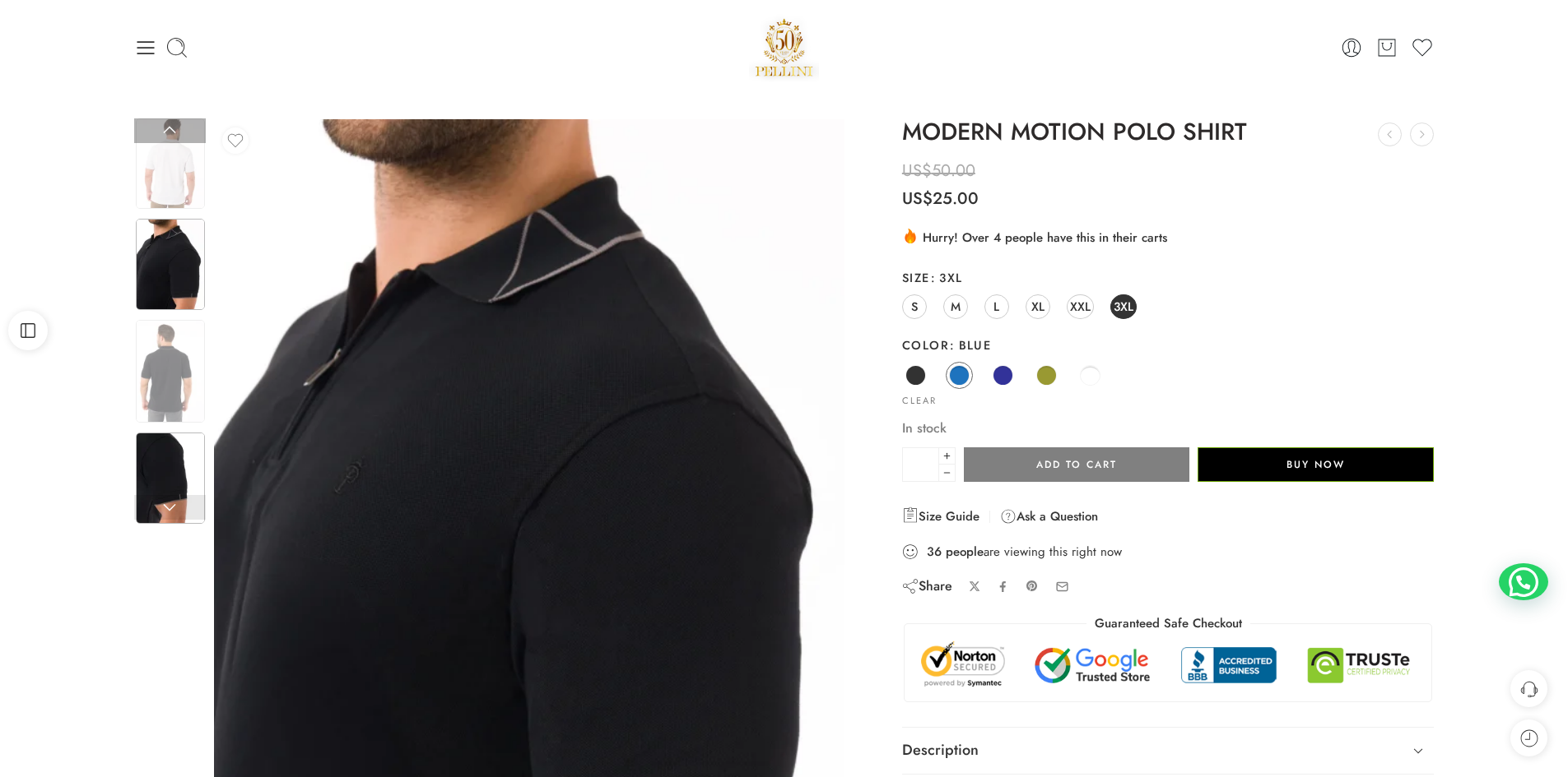
click at [145, 456] on img at bounding box center [170, 479] width 69 height 92
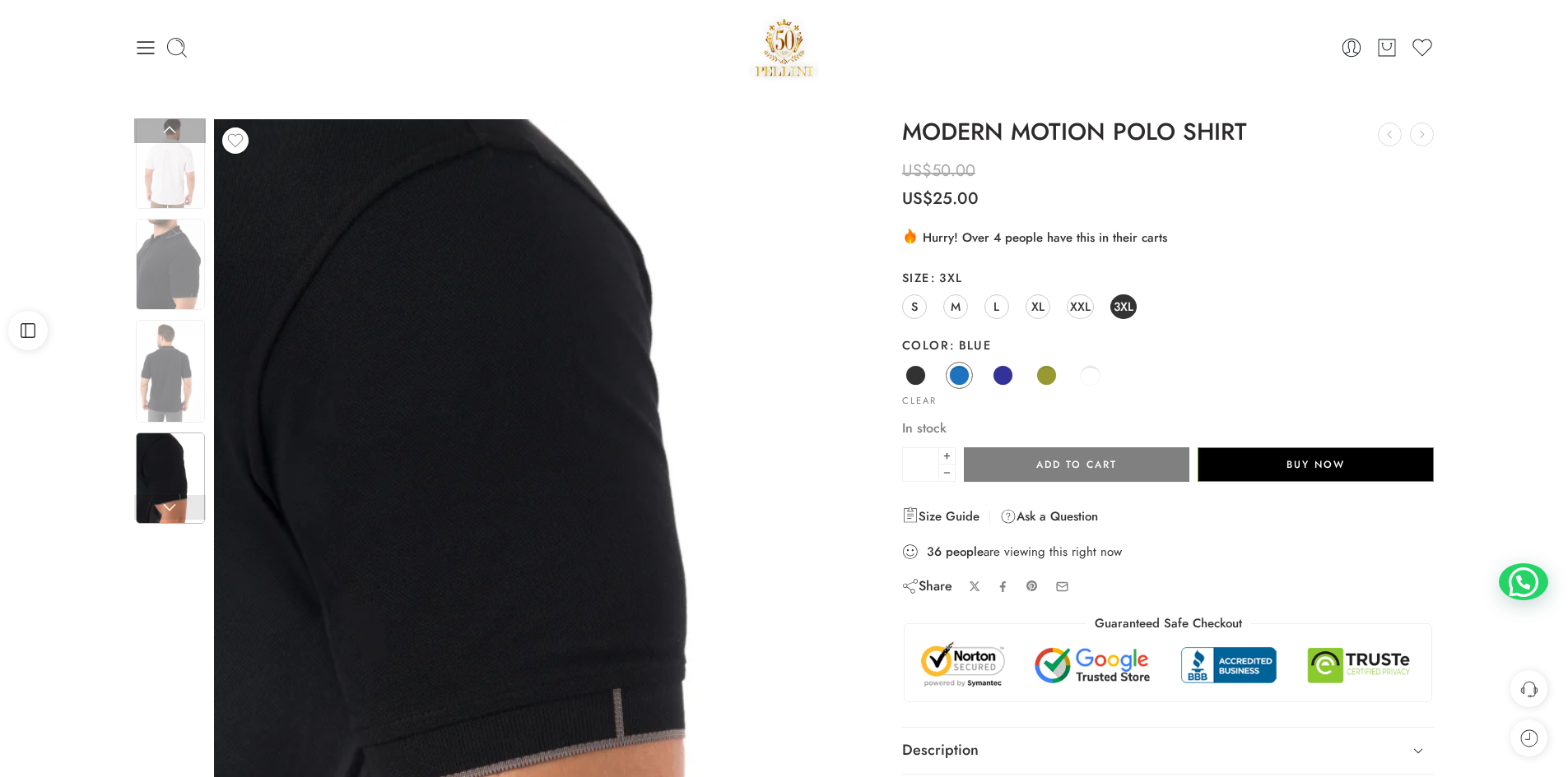
click at [172, 507] on link at bounding box center [170, 507] width 72 height 24
click at [921, 370] on span at bounding box center [915, 375] width 21 height 21
click at [1080, 306] on span "XXL" at bounding box center [1080, 306] width 21 height 22
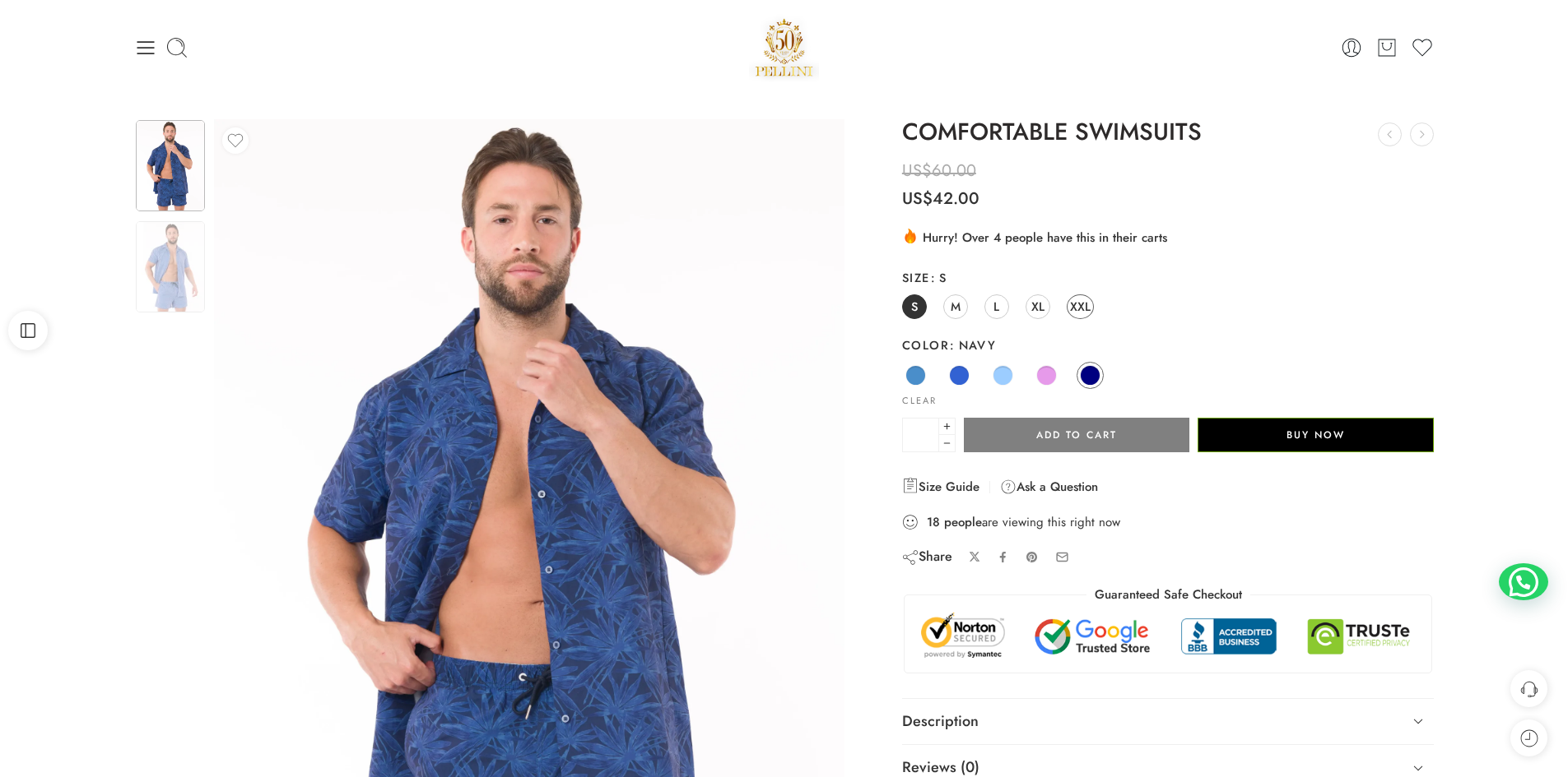
click at [1082, 314] on span "XXL" at bounding box center [1080, 306] width 21 height 22
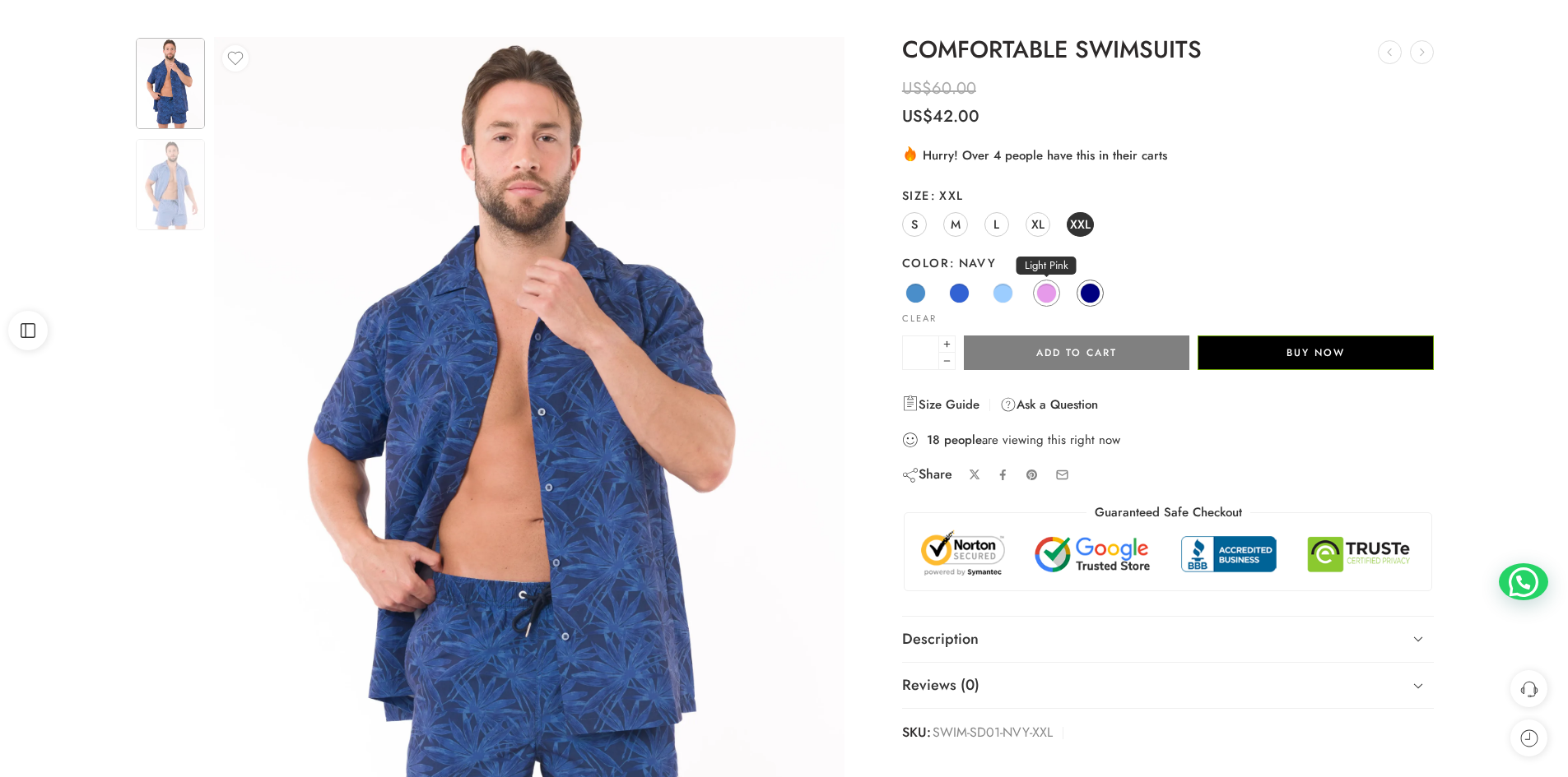
click at [1038, 286] on link "Light Pink" at bounding box center [1046, 293] width 27 height 27
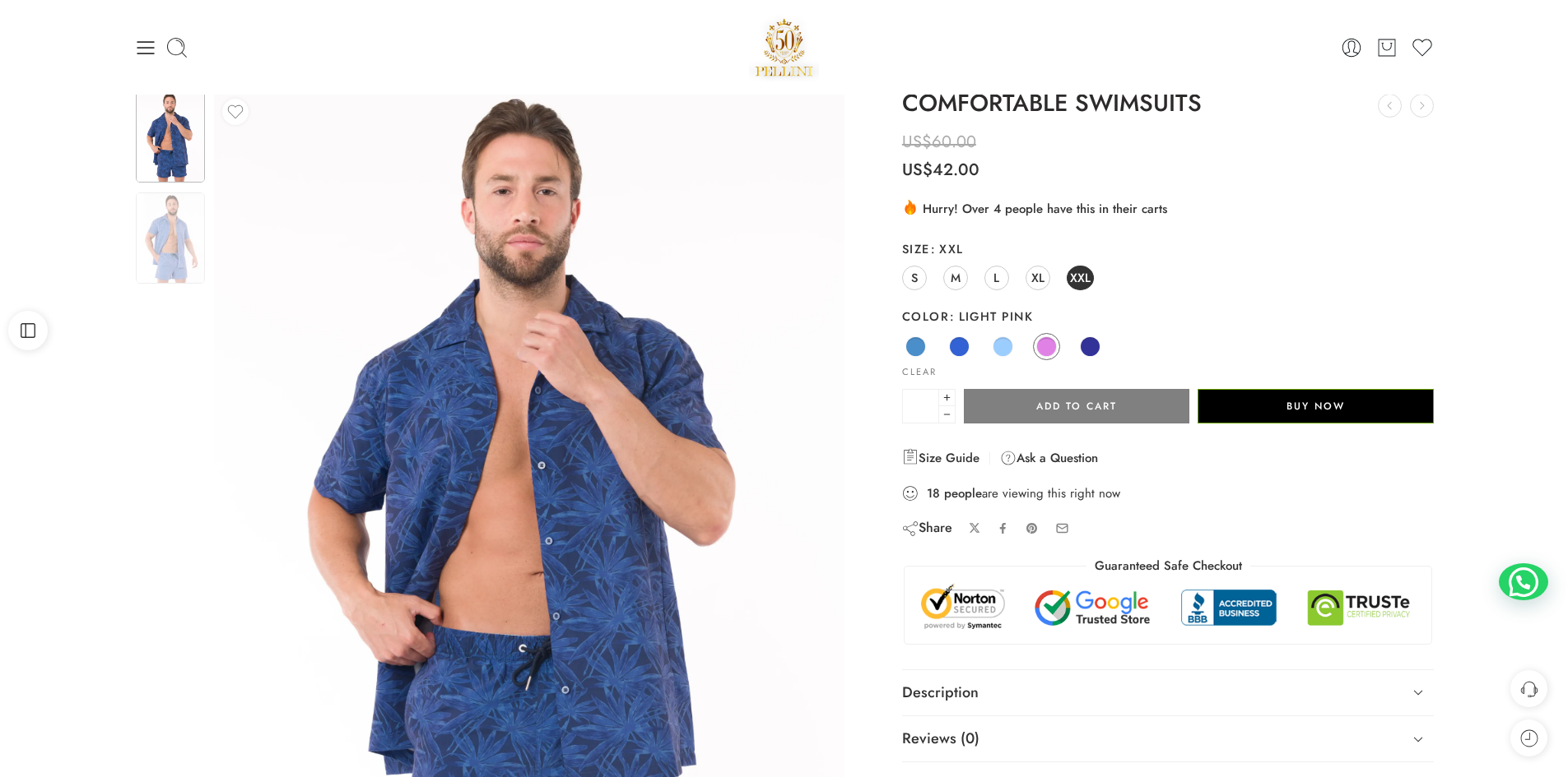
scroll to position [0, 0]
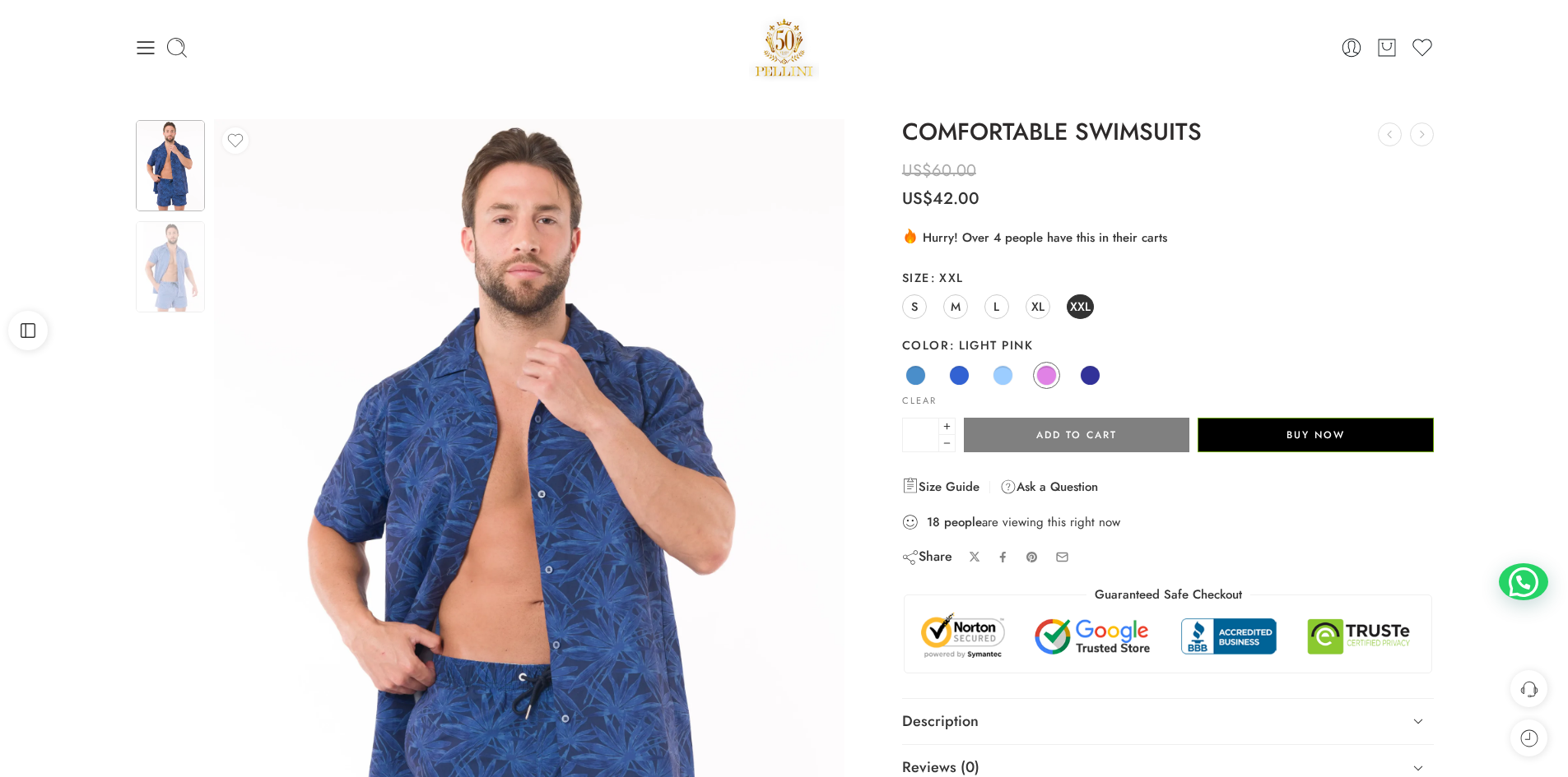
click at [167, 352] on div at bounding box center [170, 321] width 72 height 405
click at [168, 306] on img at bounding box center [170, 267] width 69 height 92
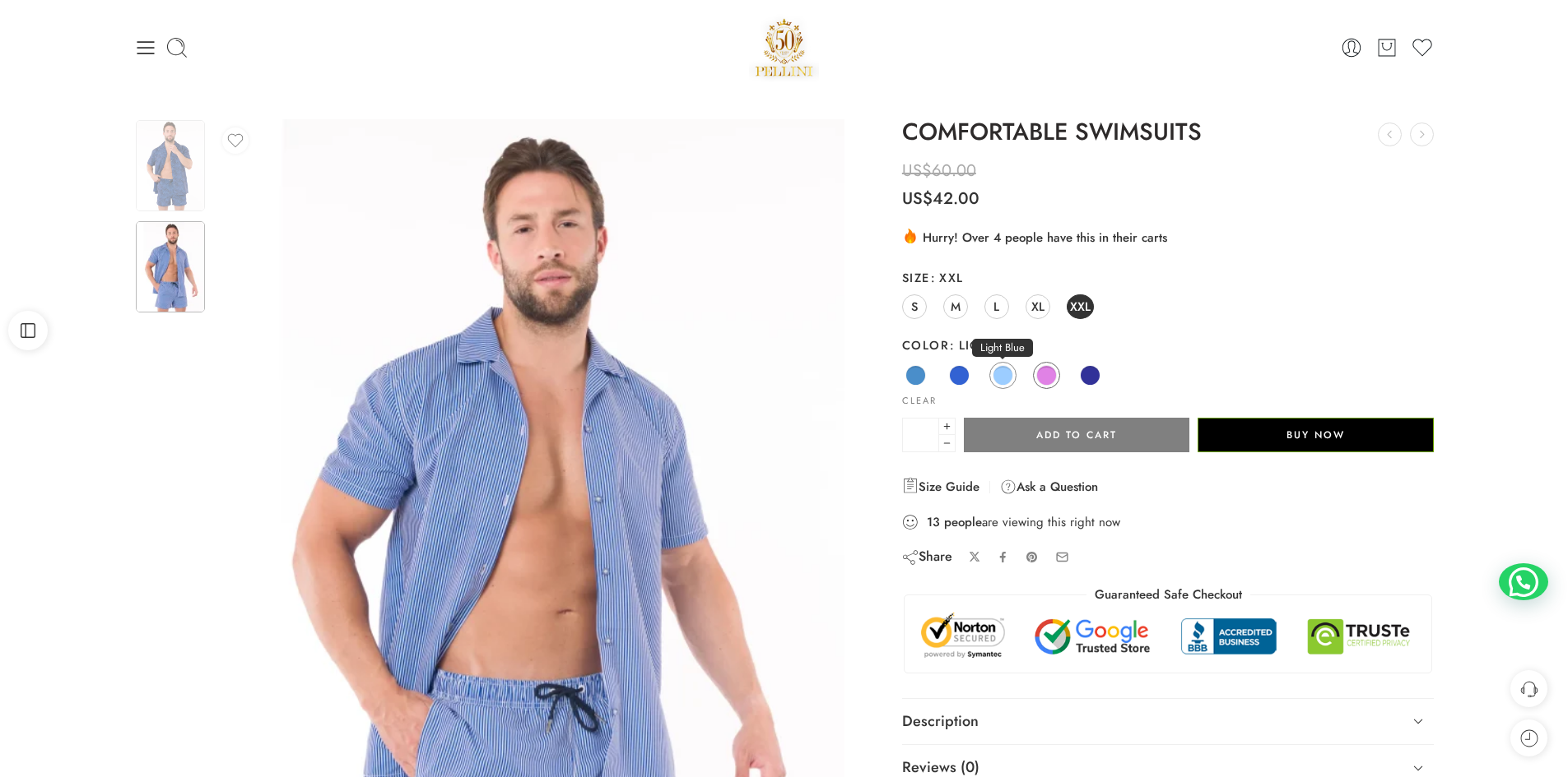
click at [997, 372] on span at bounding box center [1002, 375] width 21 height 21
click at [788, 43] on img at bounding box center [784, 48] width 71 height 70
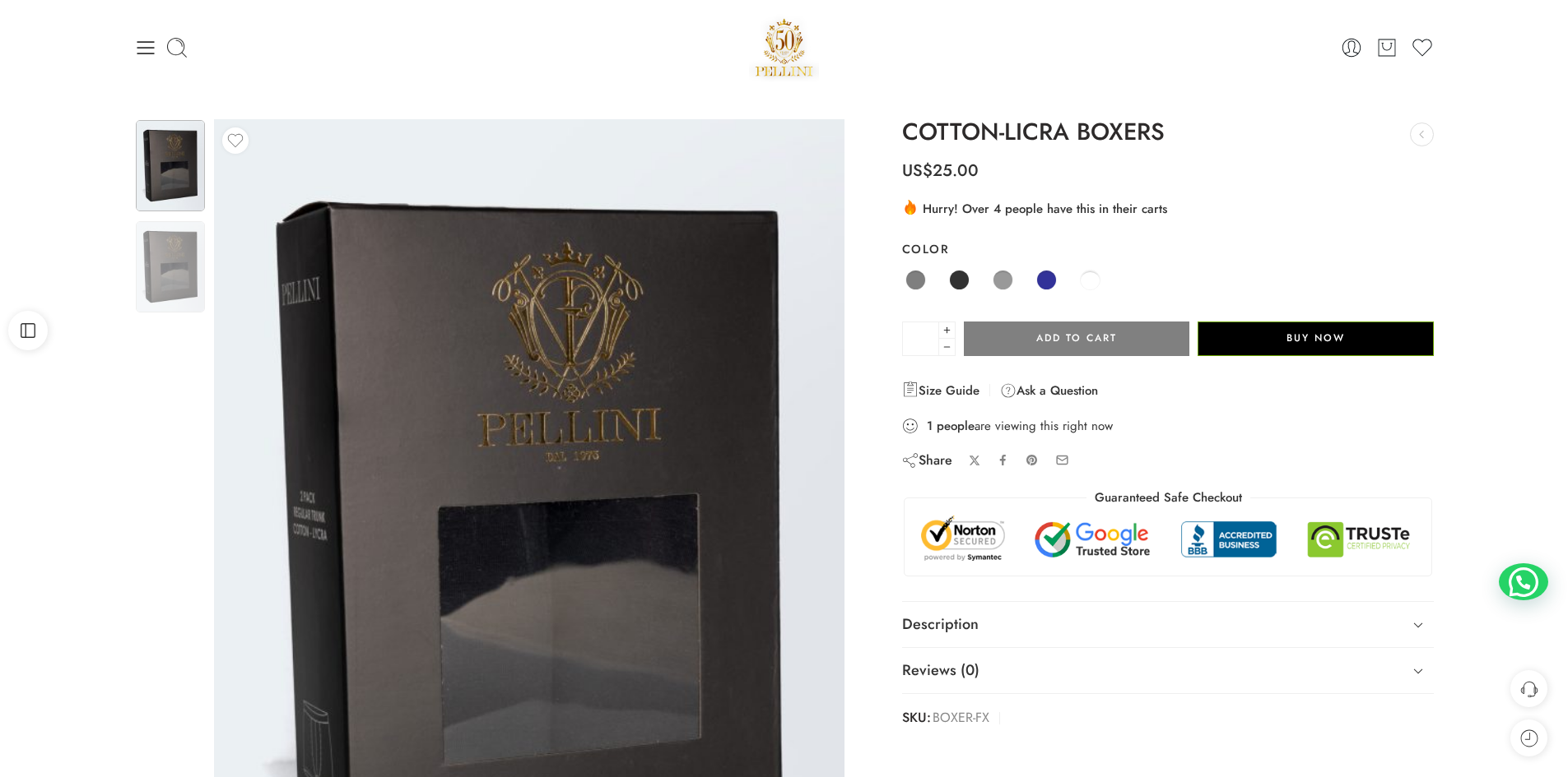
scroll to position [83, 0]
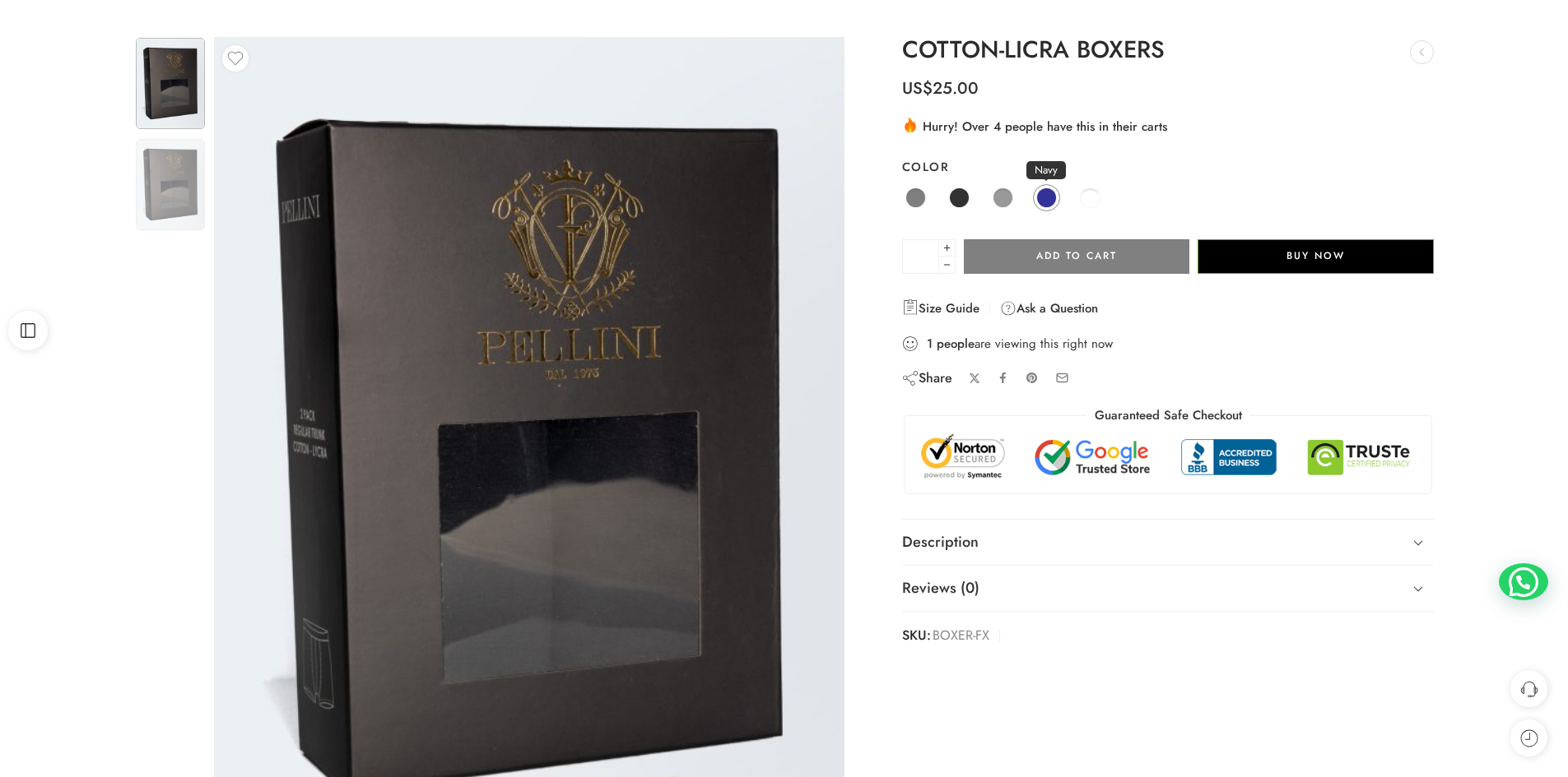
click at [1041, 198] on span at bounding box center [1046, 198] width 21 height 21
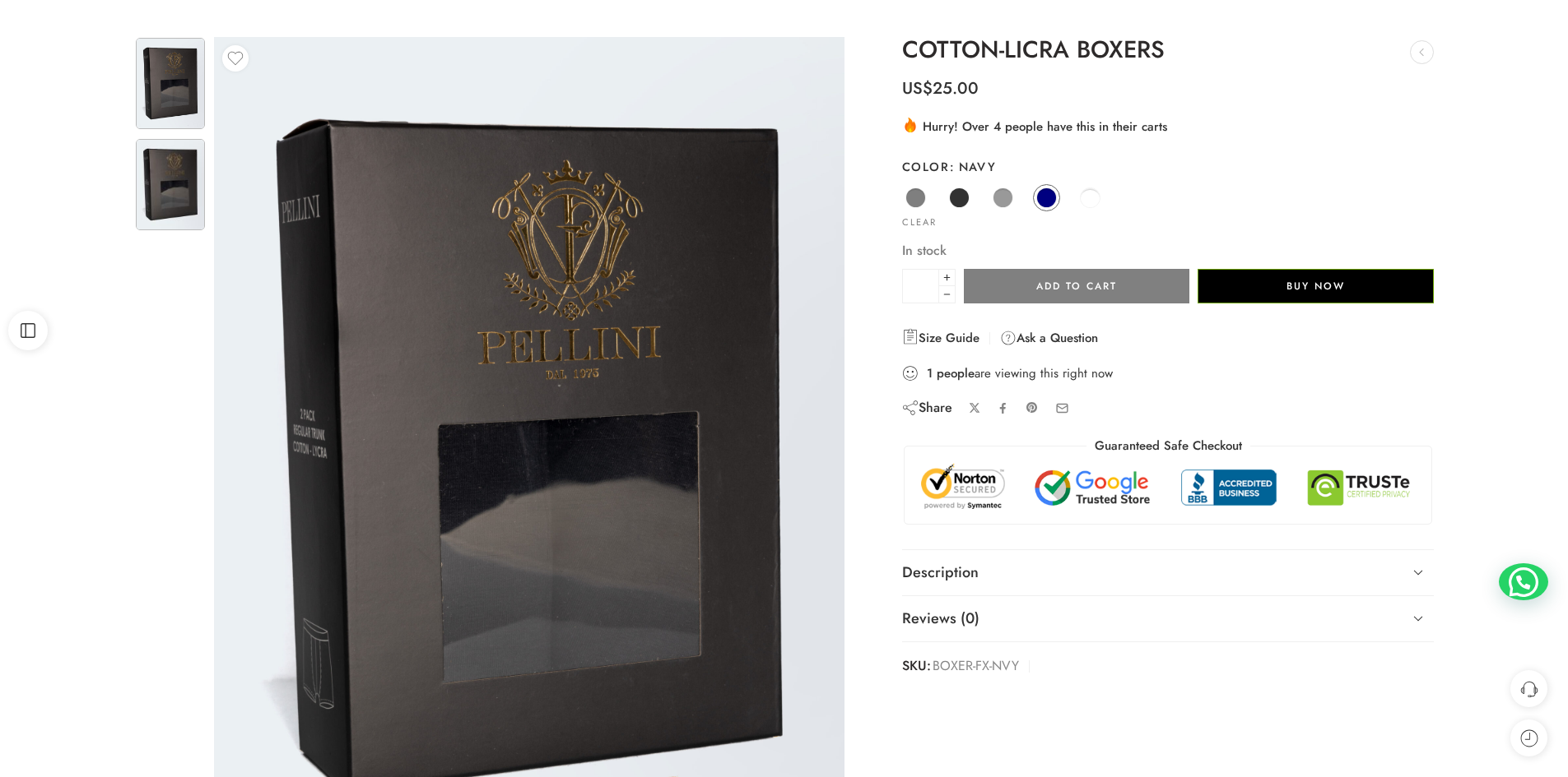
click at [184, 185] on img at bounding box center [170, 185] width 69 height 92
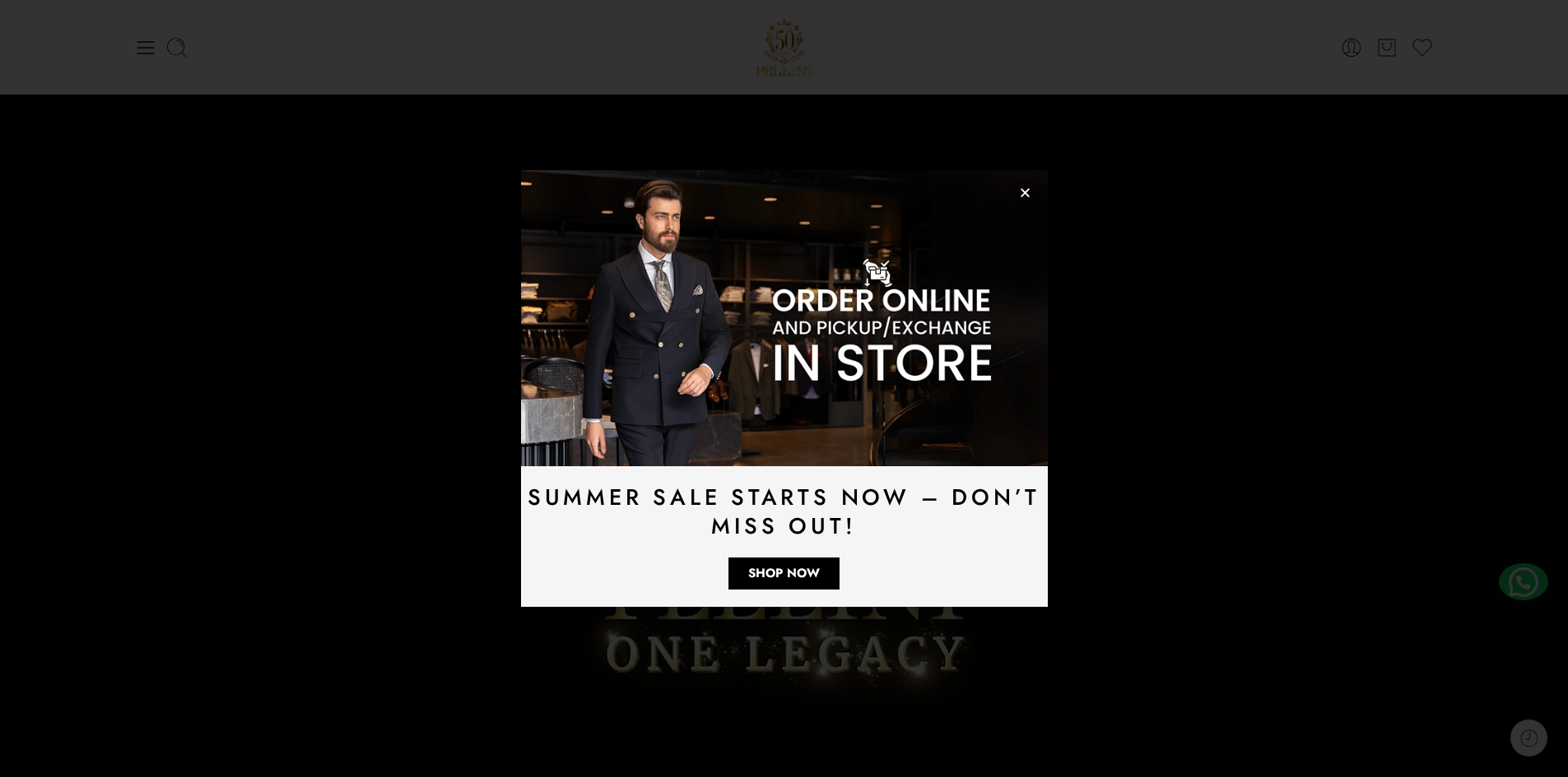
click at [1029, 193] on icon "Close" at bounding box center [1025, 193] width 13 height 13
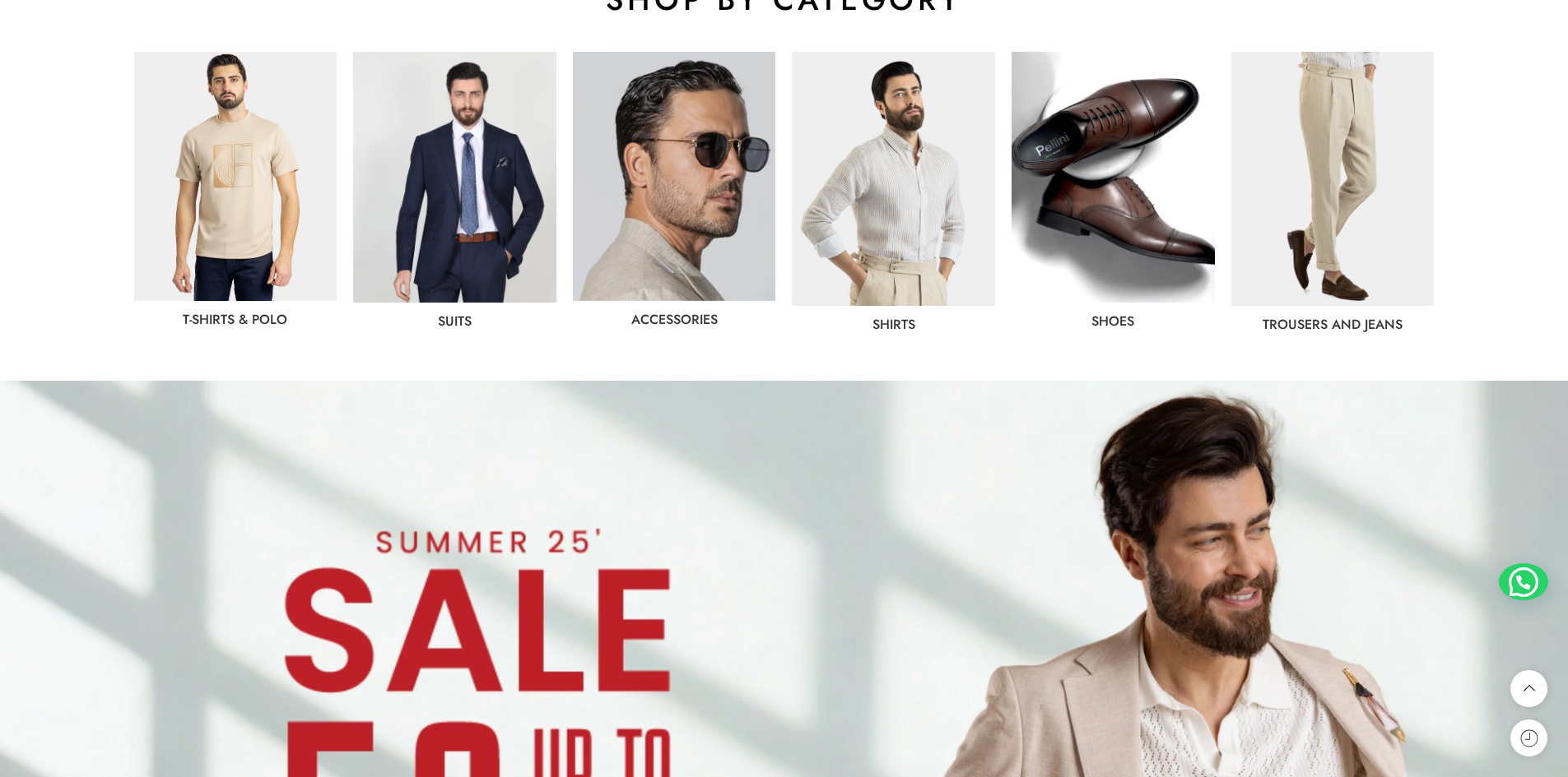
scroll to position [1316, 0]
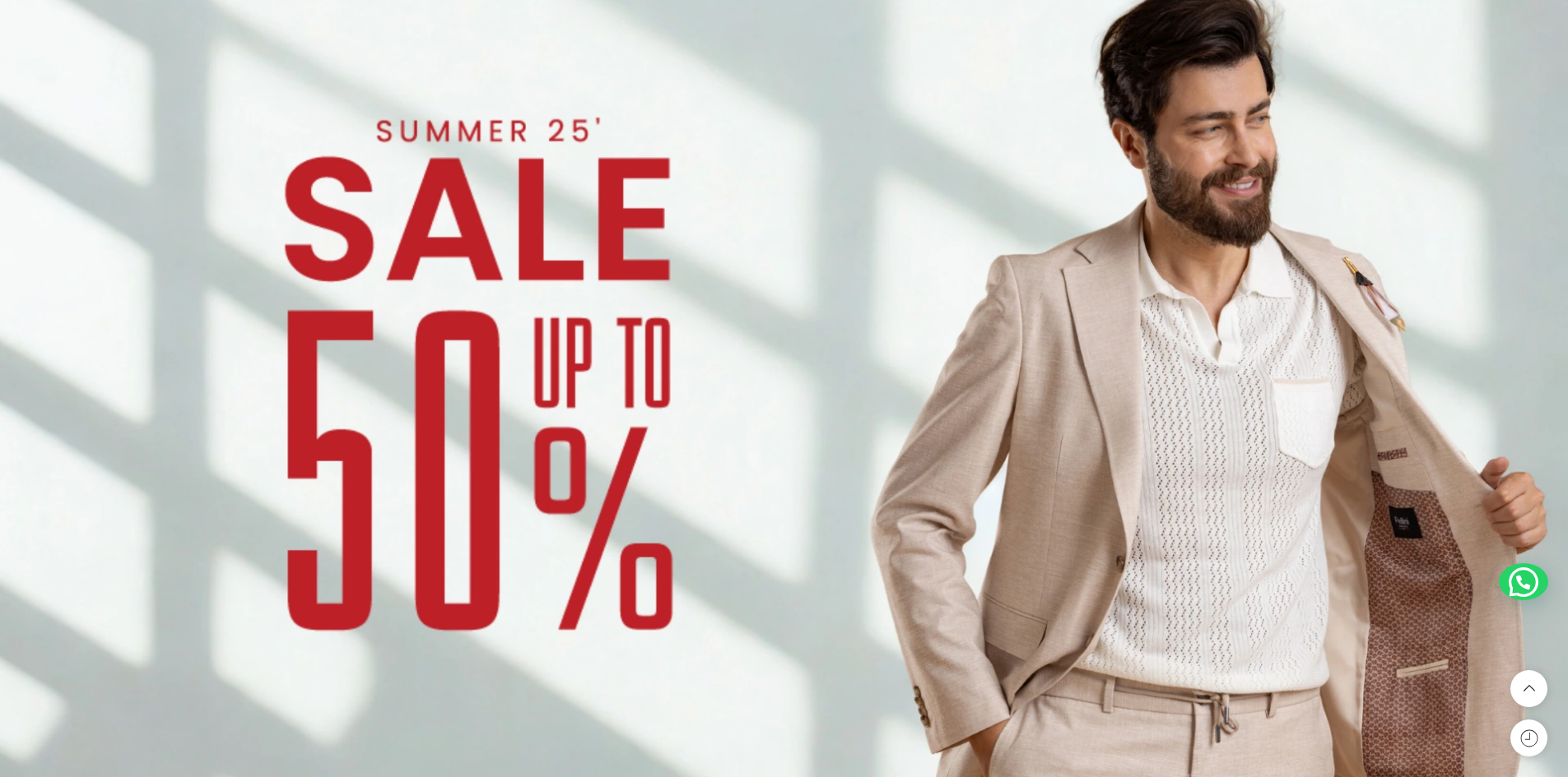
click at [654, 418] on img at bounding box center [784, 411] width 1568 height 882
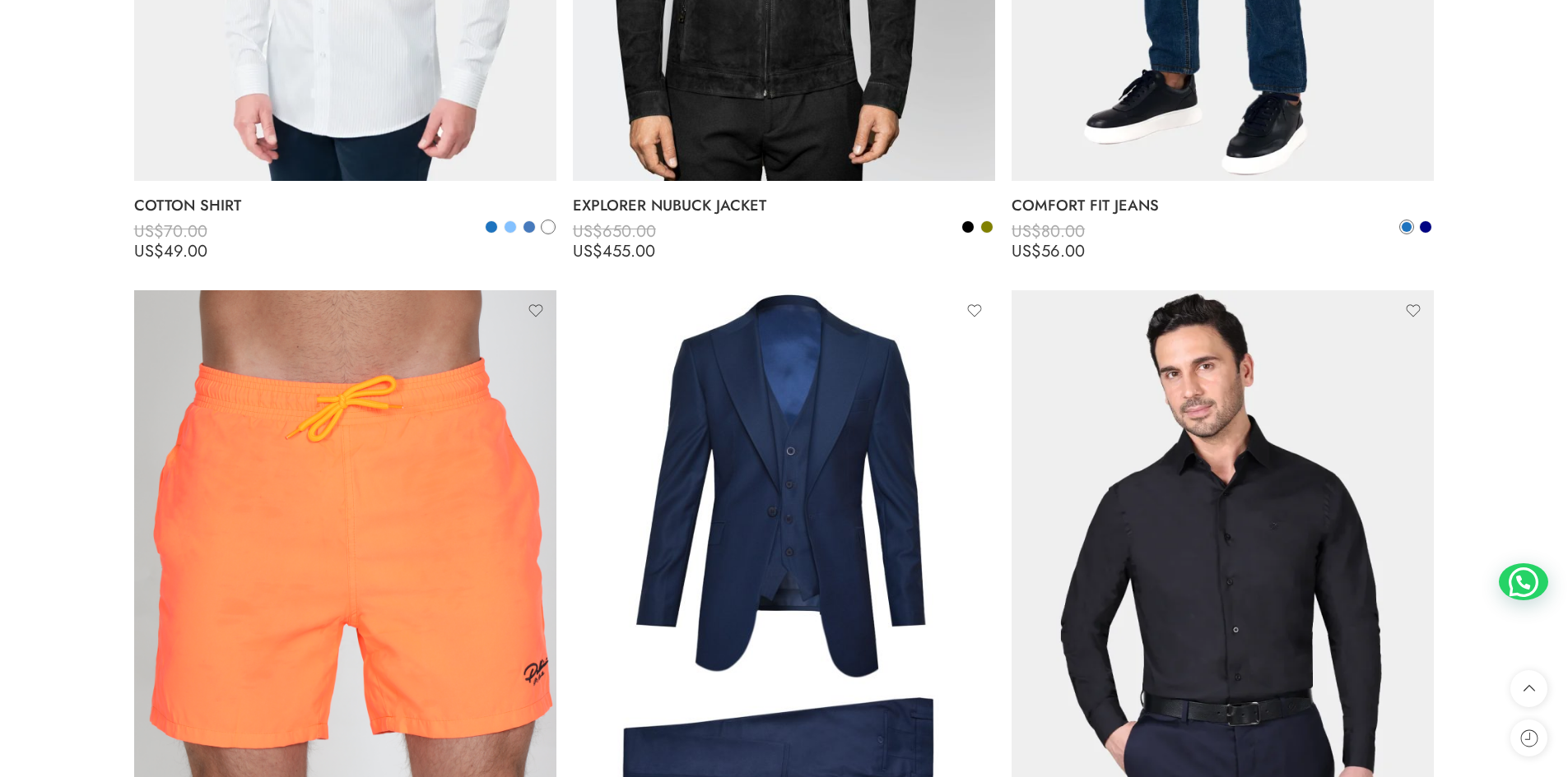
scroll to position [13105, 0]
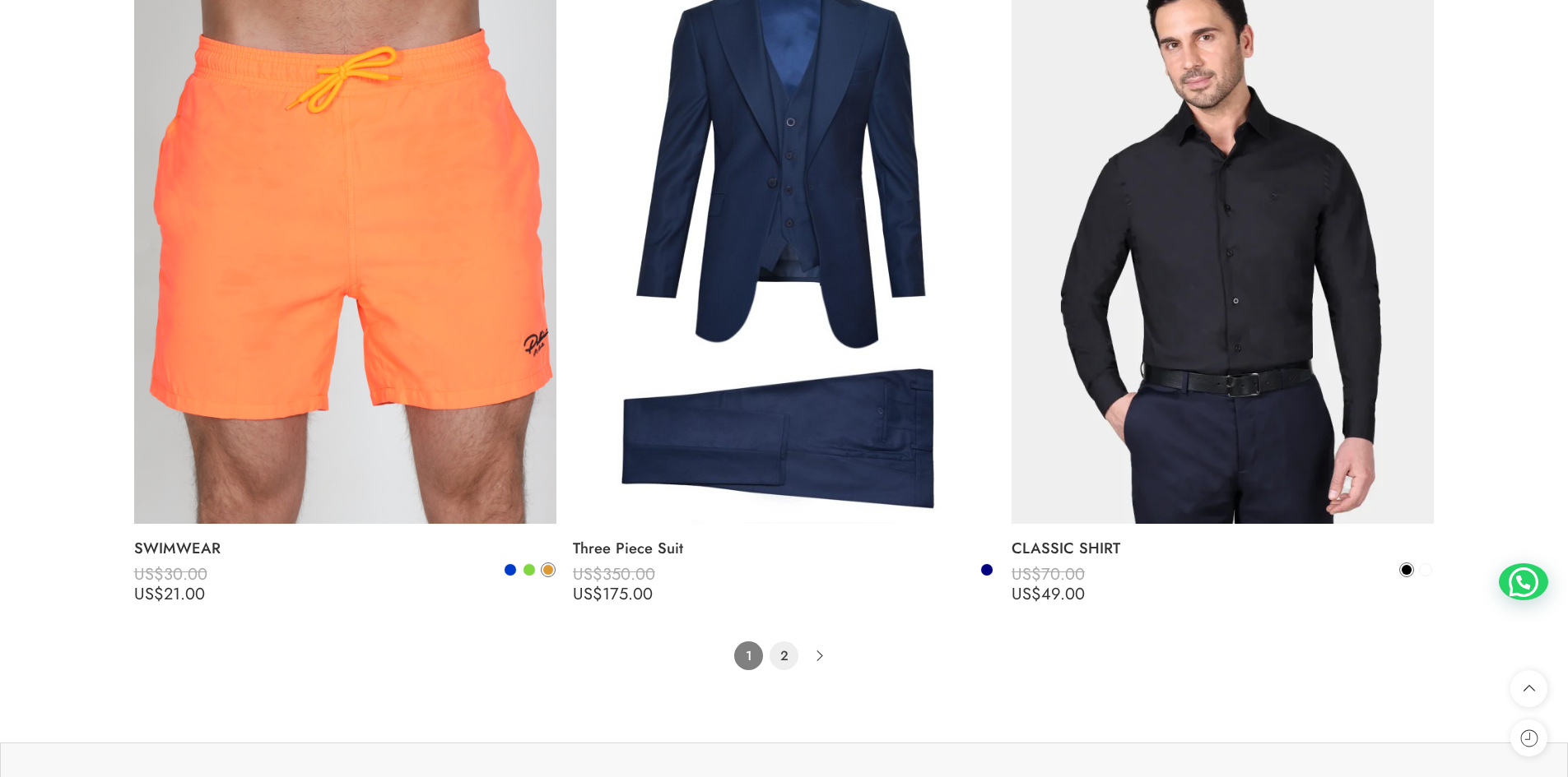
click at [791, 659] on link "2" at bounding box center [784, 656] width 29 height 29
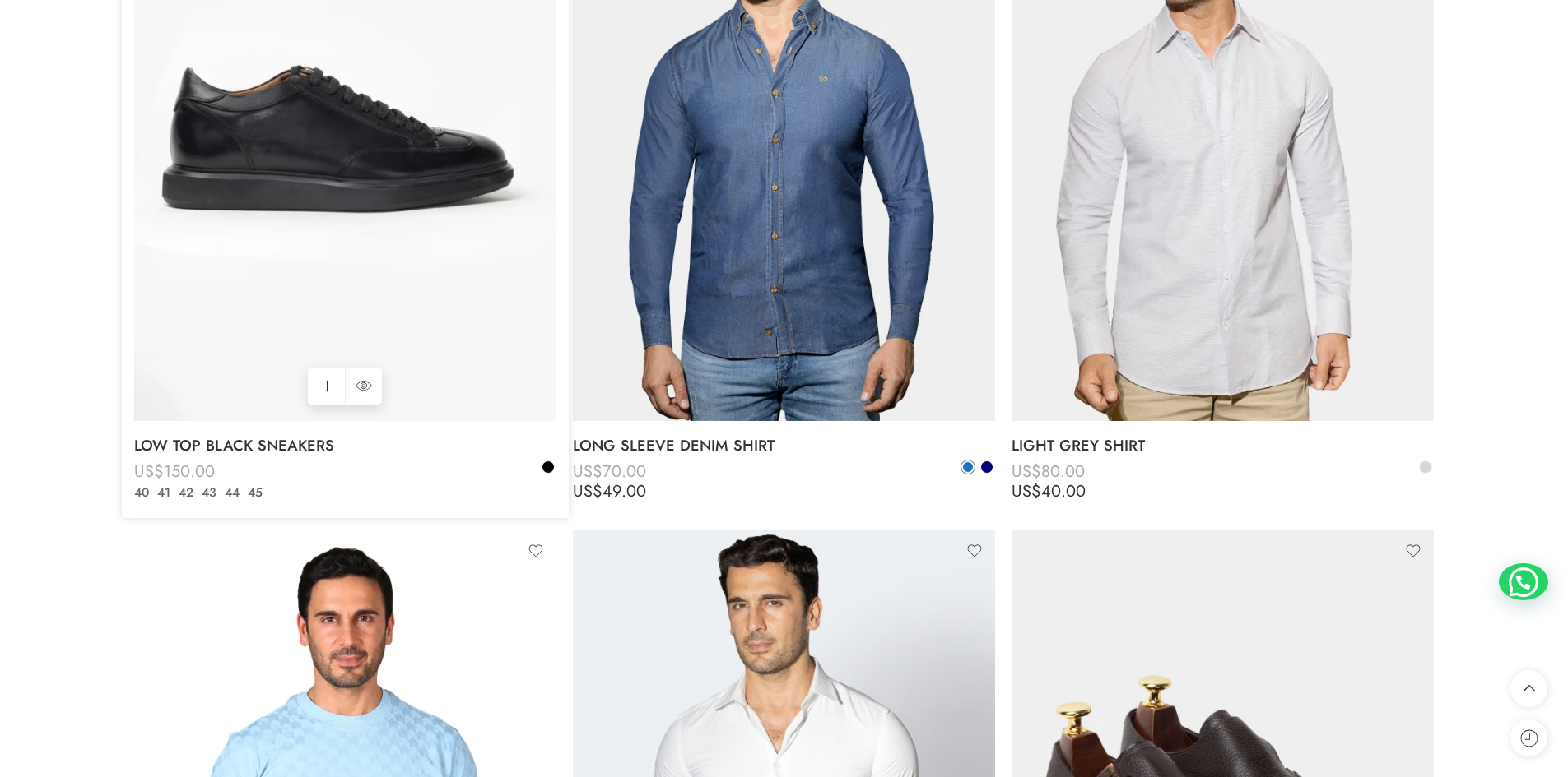
scroll to position [6710, 0]
